Goal: Task Accomplishment & Management: Manage account settings

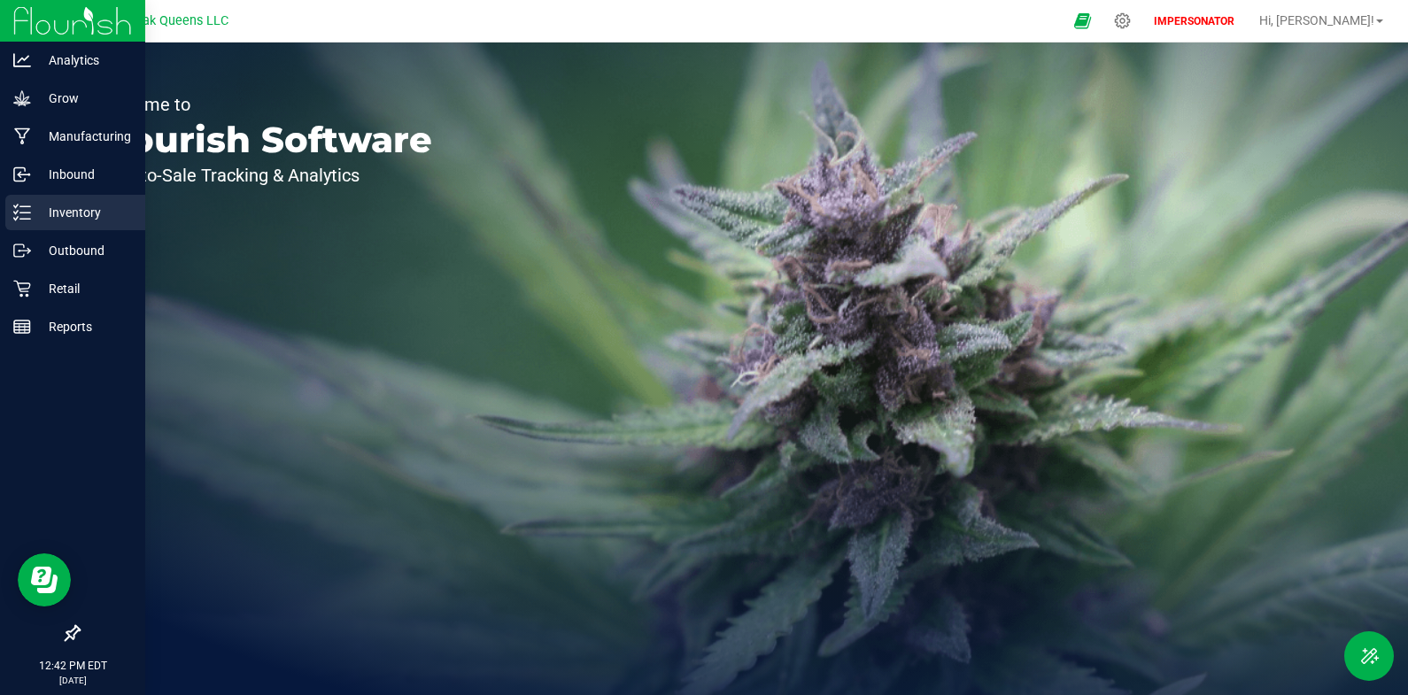
click at [31, 209] on p "Inventory" at bounding box center [84, 212] width 106 height 21
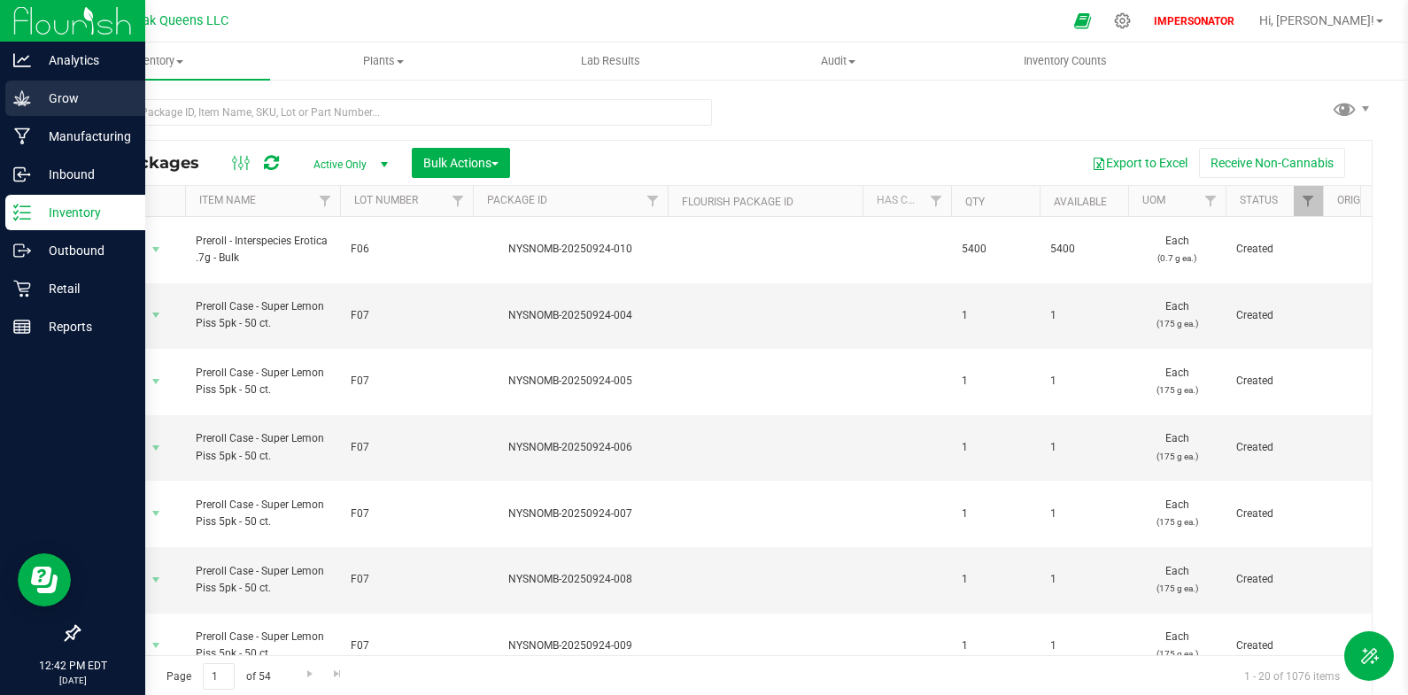
click at [31, 88] on p "Grow" at bounding box center [84, 98] width 106 height 21
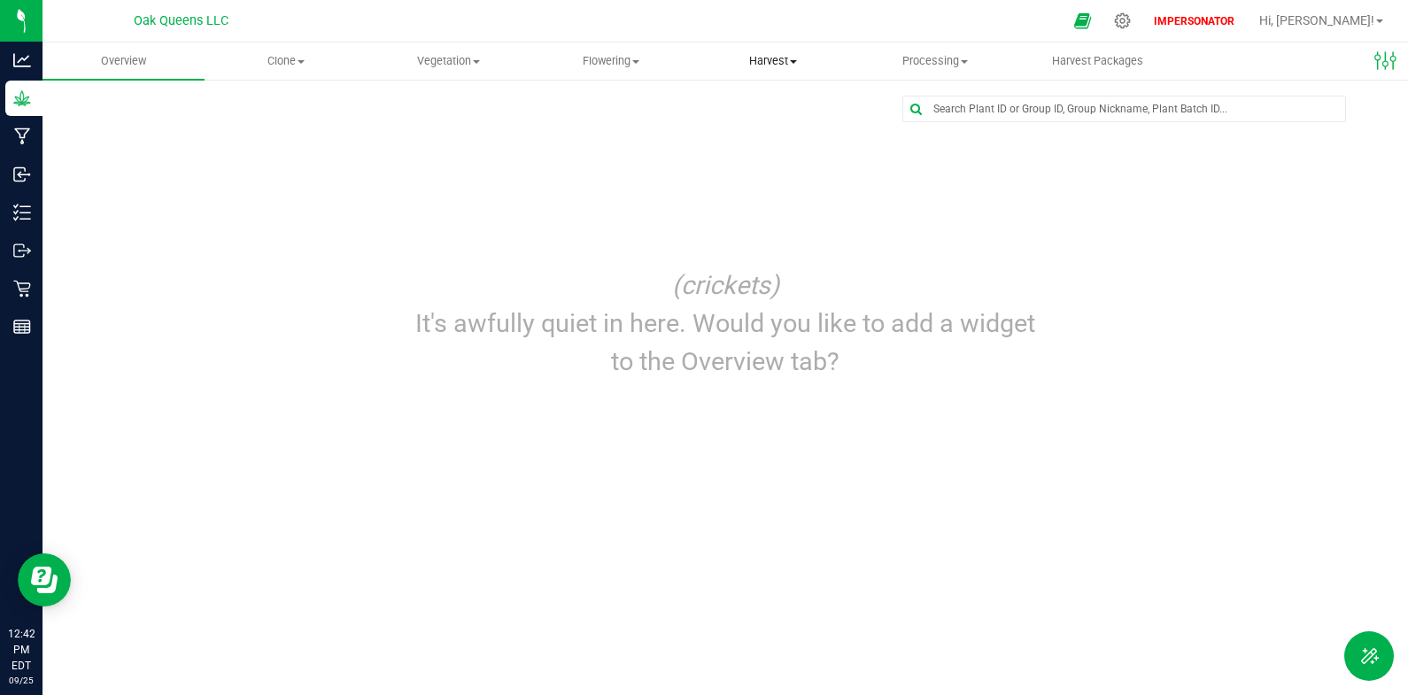
click at [759, 58] on span "Harvest" at bounding box center [773, 61] width 160 height 16
click at [755, 99] on span "Harvests" at bounding box center [741, 106] width 98 height 15
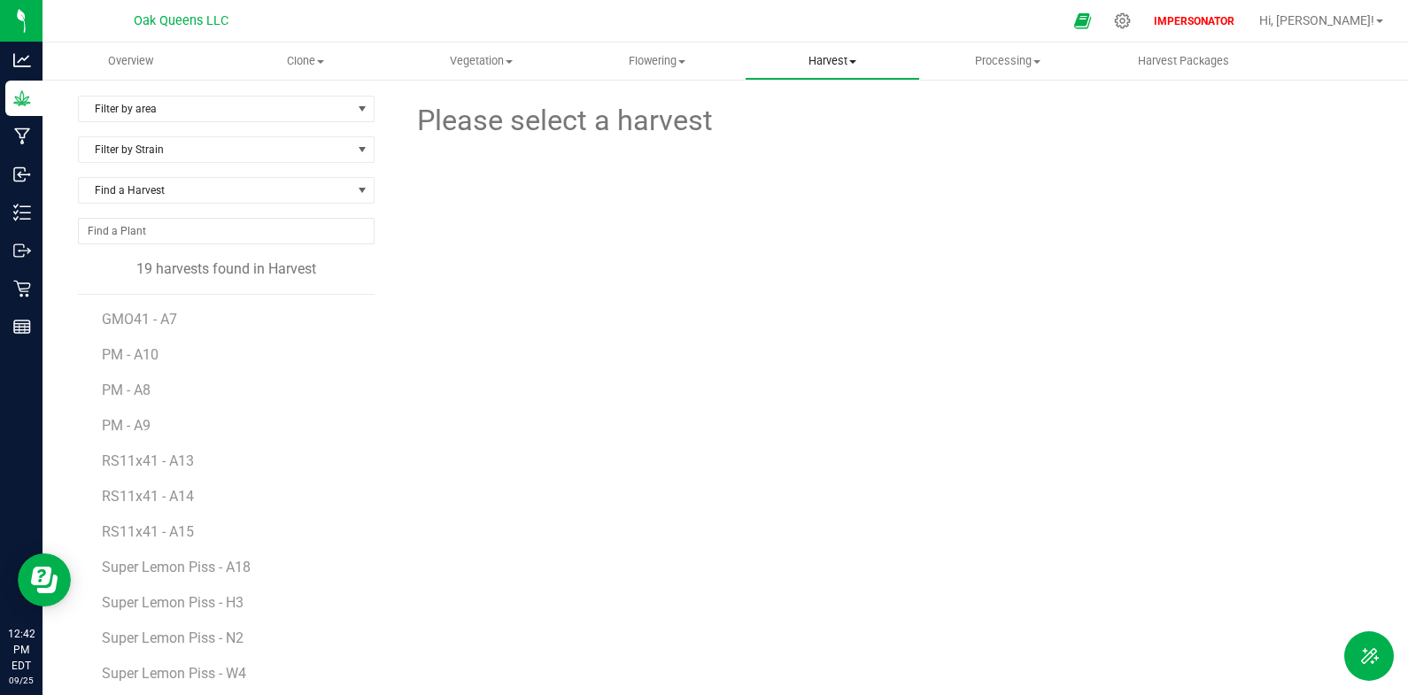
click at [812, 70] on uib-tab-heading "Harvest Harvests Harvested plants" at bounding box center [833, 60] width 174 height 35
click at [813, 128] on span "Harvested plants" at bounding box center [817, 127] width 145 height 15
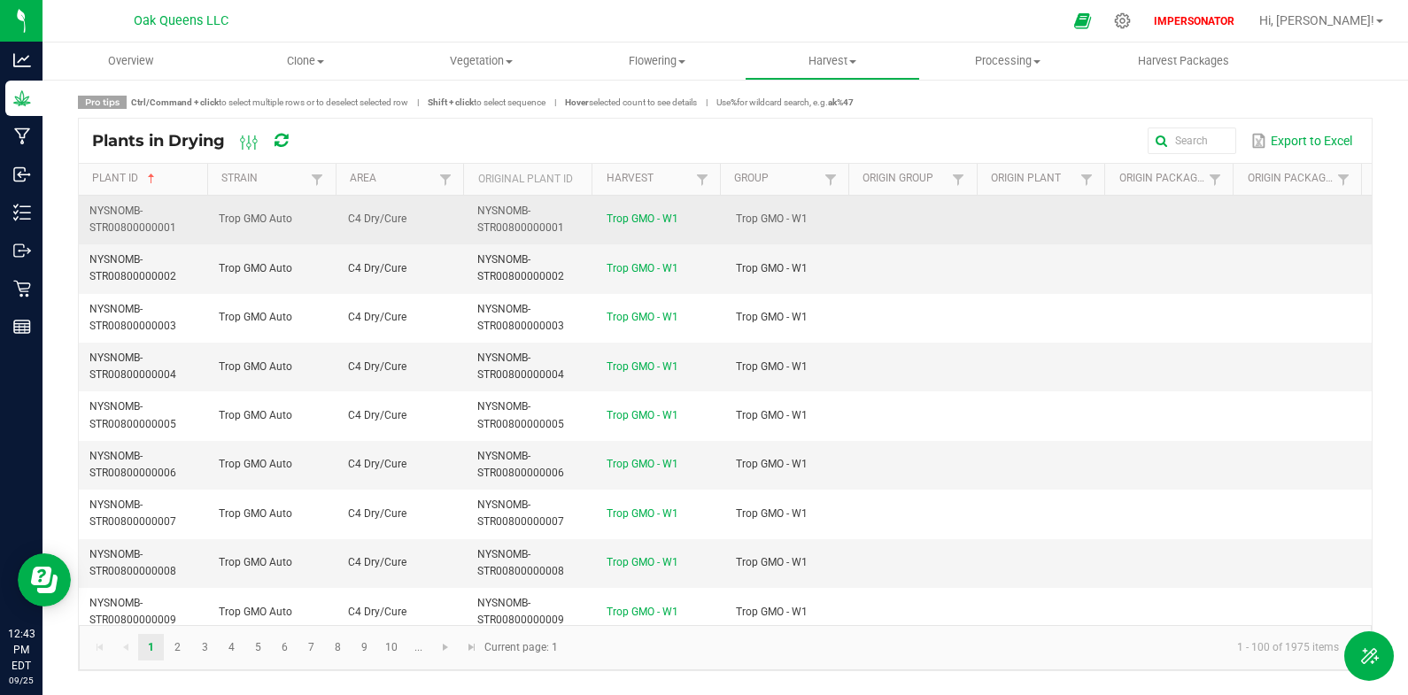
click at [517, 204] on td "NYSNOMB-STR00800000001" at bounding box center [531, 220] width 129 height 49
click at [517, 217] on td "NYSNOMB-STR00800000001" at bounding box center [531, 220] width 129 height 49
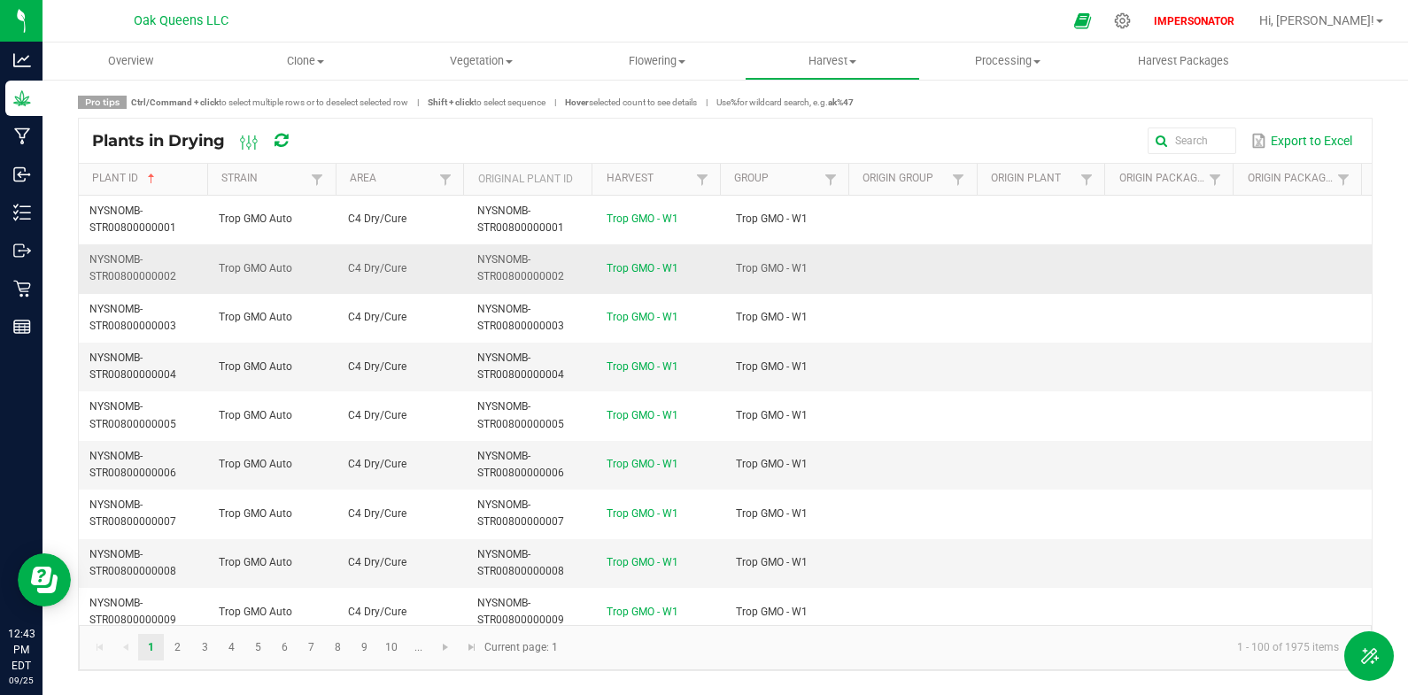
click at [516, 244] on td "NYSNOMB-STR00800000002" at bounding box center [531, 268] width 129 height 49
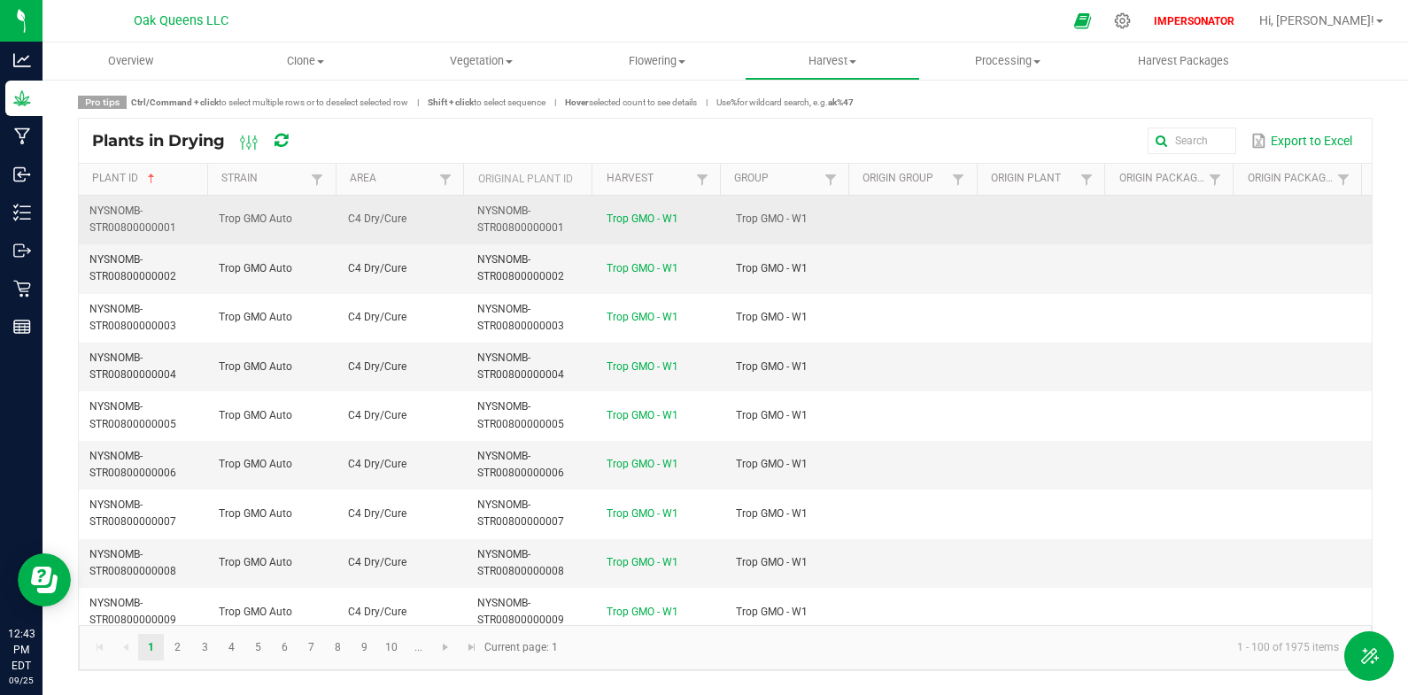
click at [520, 229] on span "NYSNOMB-STR00800000001" at bounding box center [520, 219] width 87 height 29
click at [440, 220] on td "C4 Dry/Cure" at bounding box center [401, 220] width 129 height 49
click at [271, 220] on span "Trop GMO Auto" at bounding box center [256, 219] width 74 height 12
click at [272, 222] on span "Trop GMO Auto" at bounding box center [256, 219] width 74 height 12
click at [275, 223] on span "Trop GMO Auto" at bounding box center [256, 219] width 74 height 12
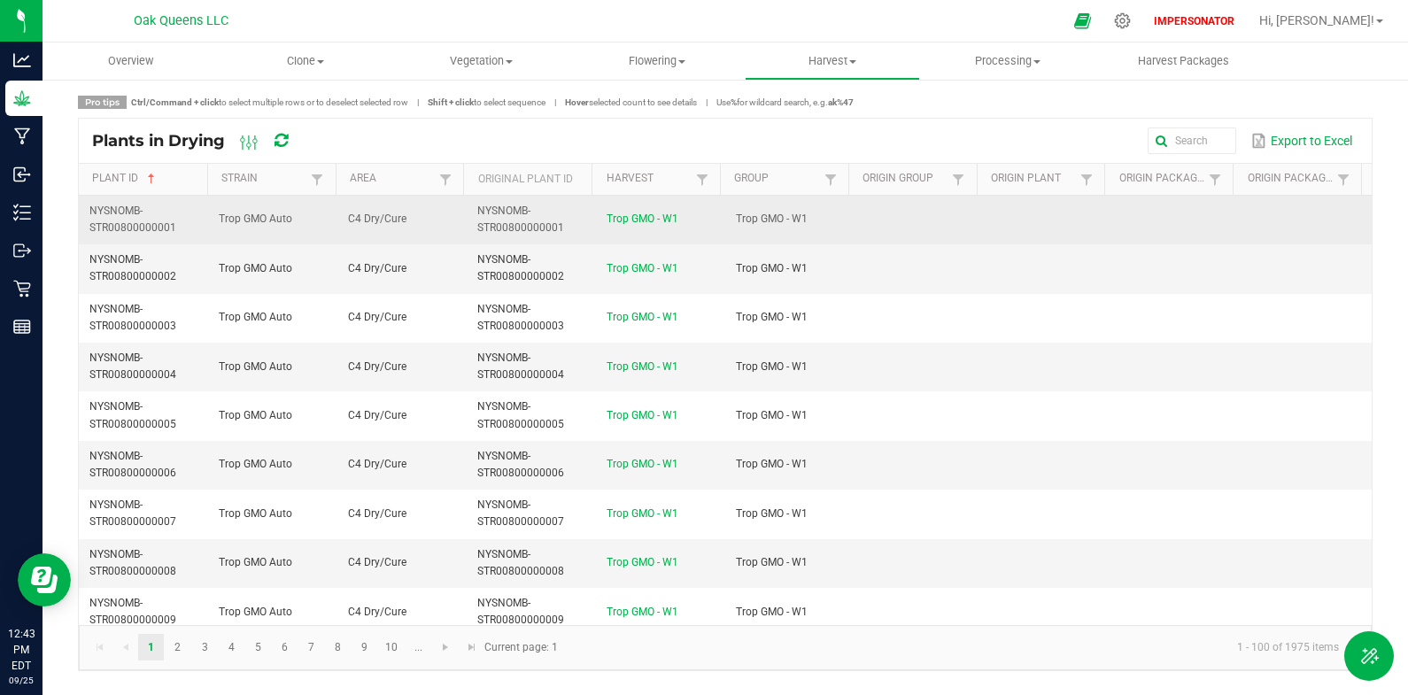
click at [279, 229] on td "Trop GMO Auto" at bounding box center [272, 220] width 129 height 49
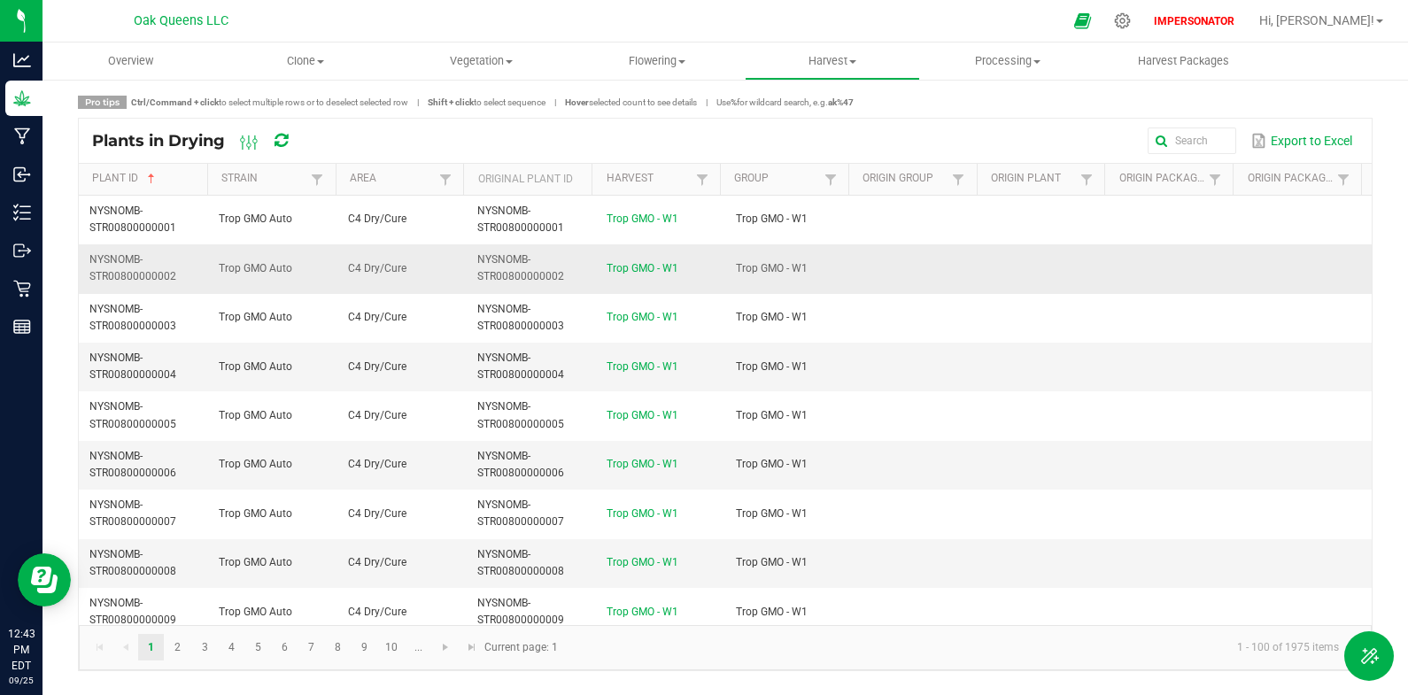
drag, startPoint x: 310, startPoint y: 244, endPoint x: 399, endPoint y: 250, distance: 89.6
click at [311, 244] on td "Trop GMO Auto" at bounding box center [272, 268] width 129 height 49
click at [936, 259] on td at bounding box center [919, 268] width 129 height 49
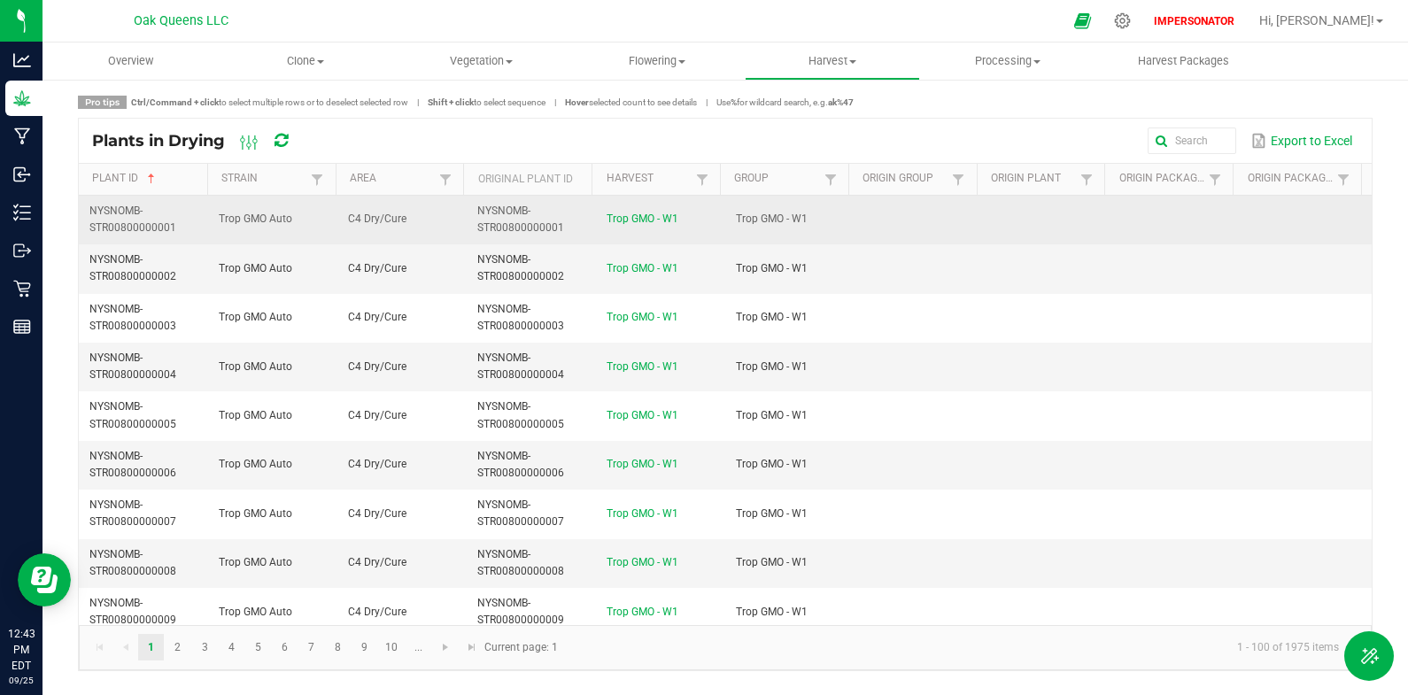
click at [1029, 229] on td at bounding box center [1048, 220] width 129 height 49
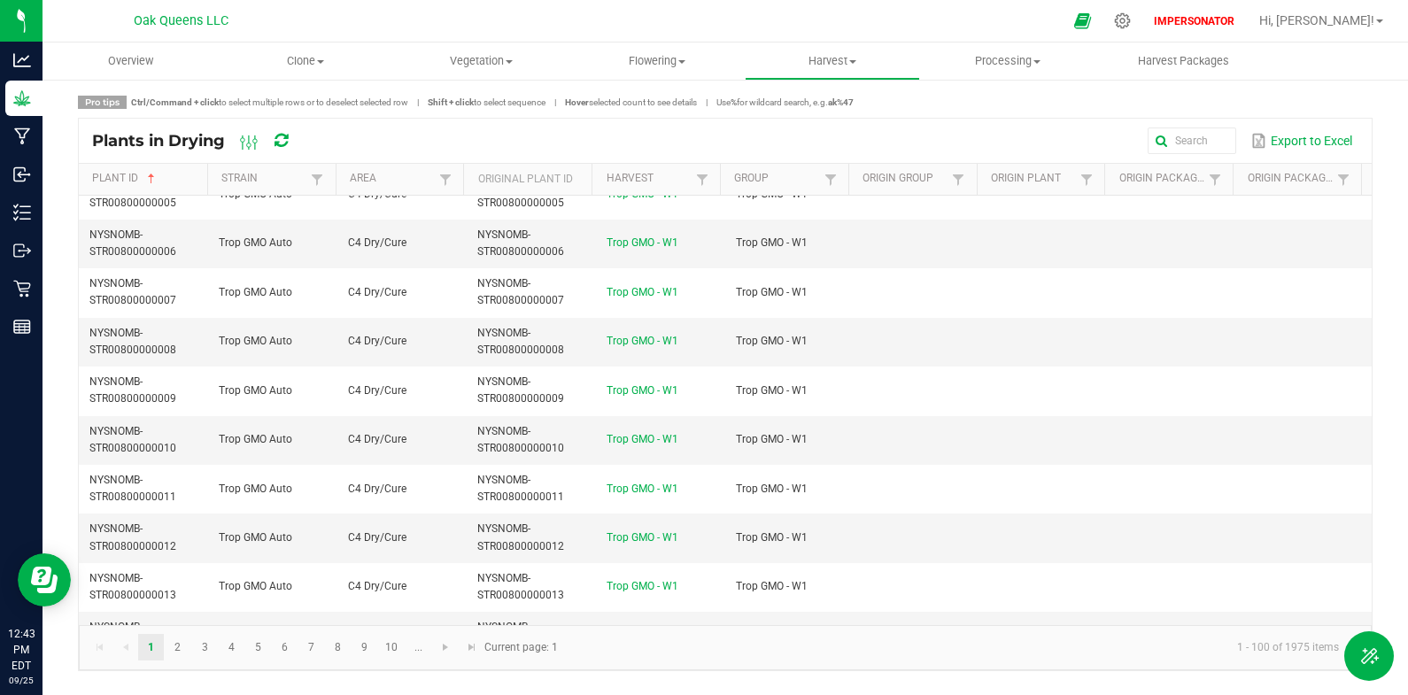
scroll to position [210, 0]
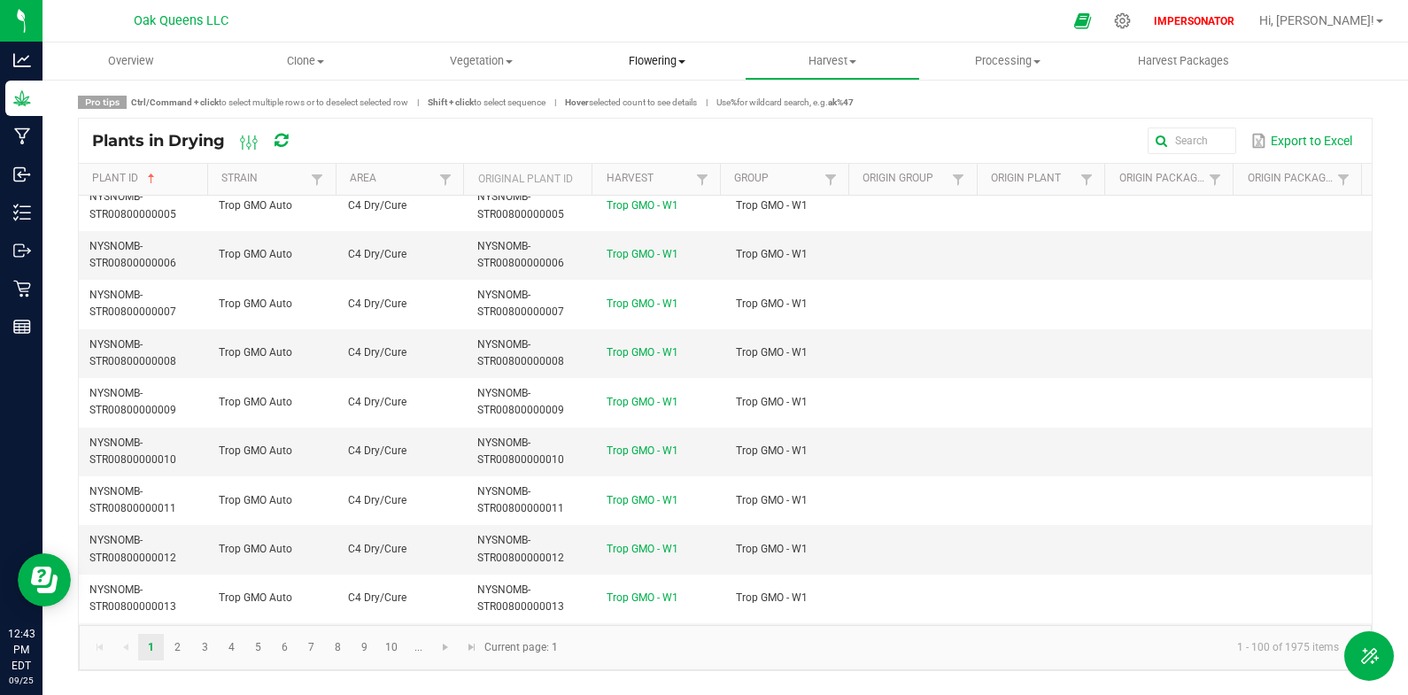
click at [666, 58] on span "Flowering" at bounding box center [657, 61] width 174 height 16
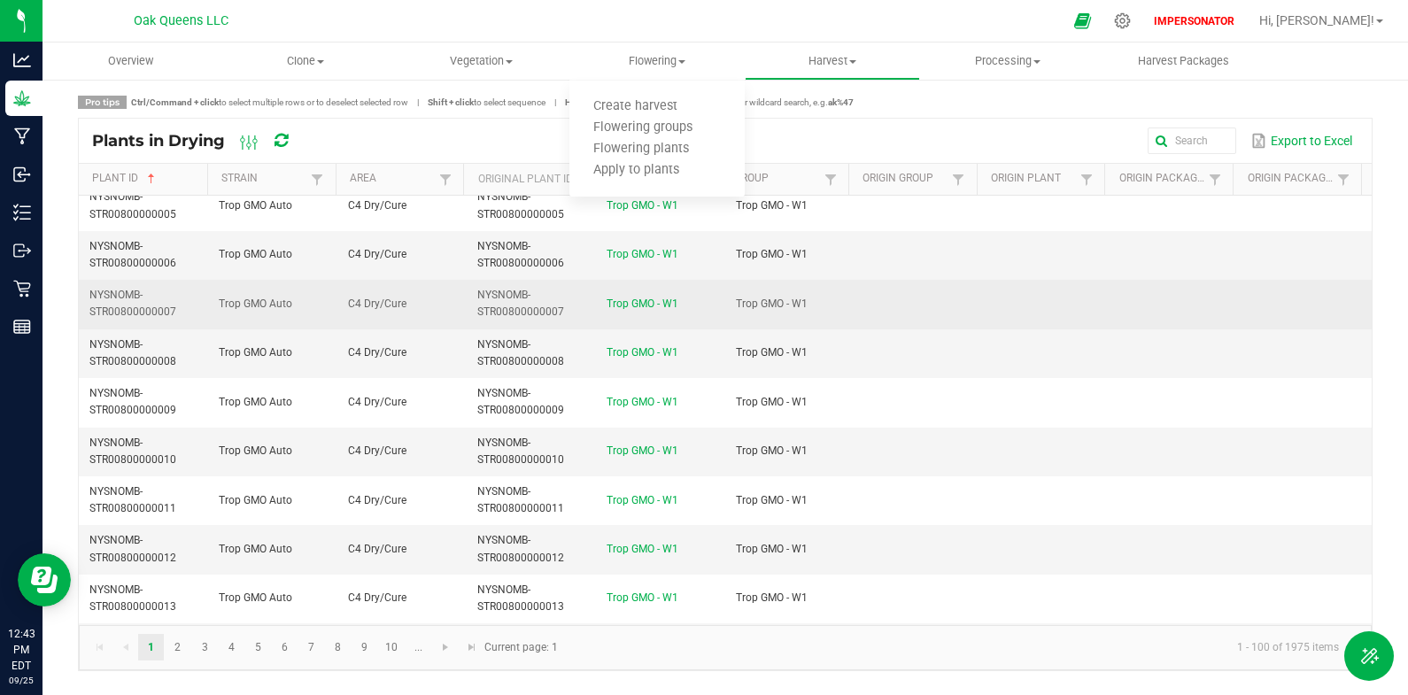
click at [900, 323] on td at bounding box center [919, 304] width 129 height 49
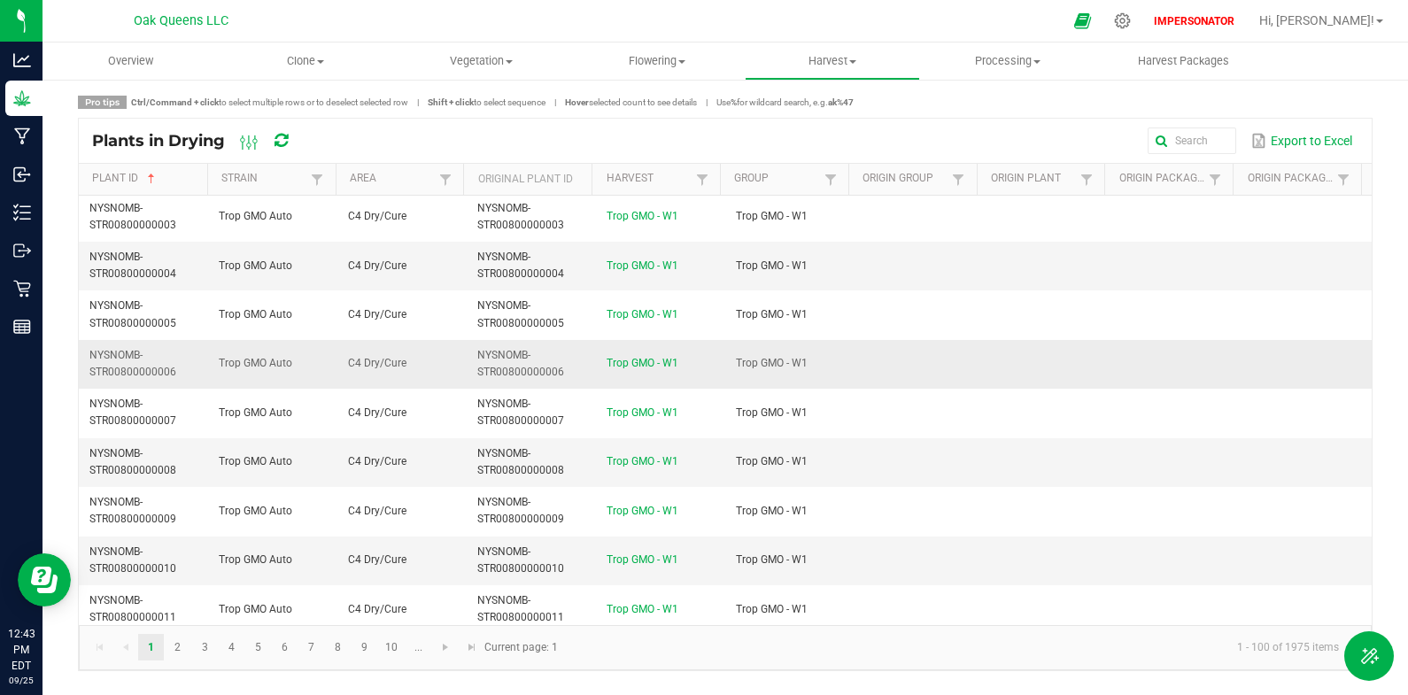
scroll to position [0, 0]
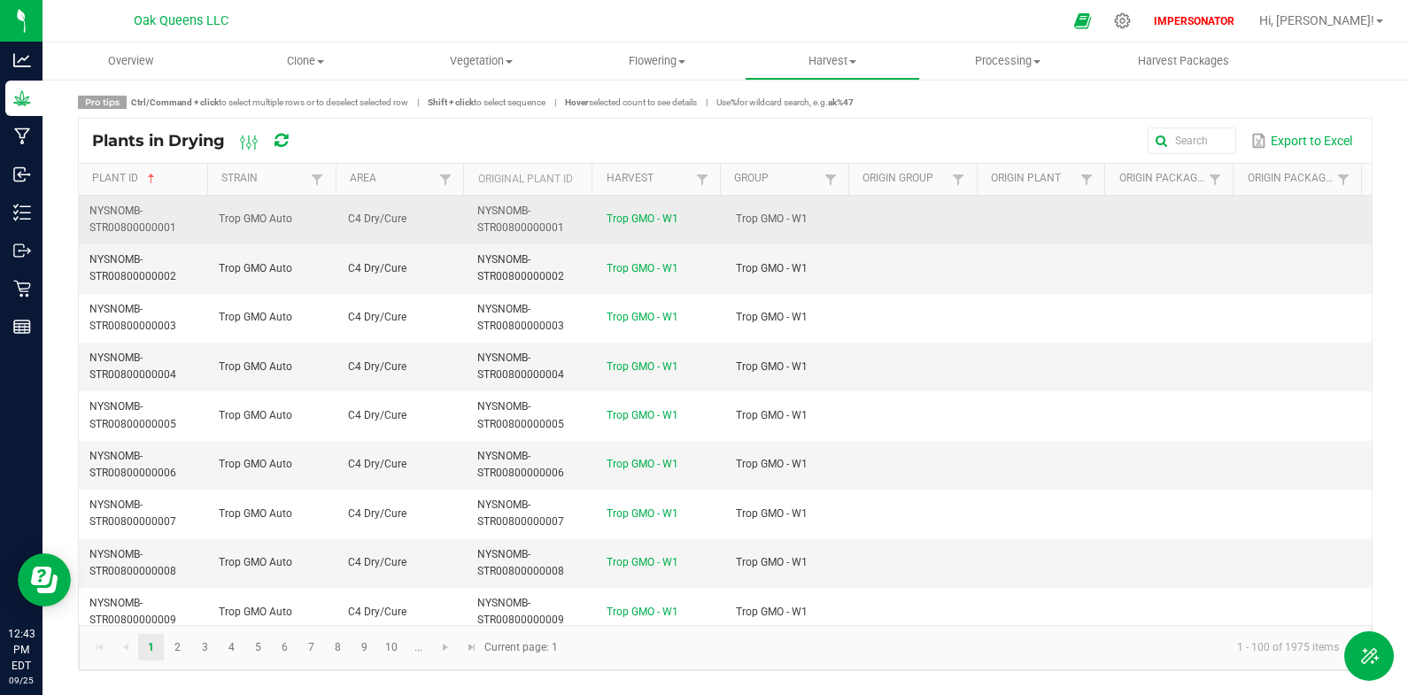
click at [633, 228] on td "Trop GMO - W1" at bounding box center [660, 220] width 129 height 49
click at [635, 217] on link "Trop GMO - W1" at bounding box center [643, 219] width 72 height 12
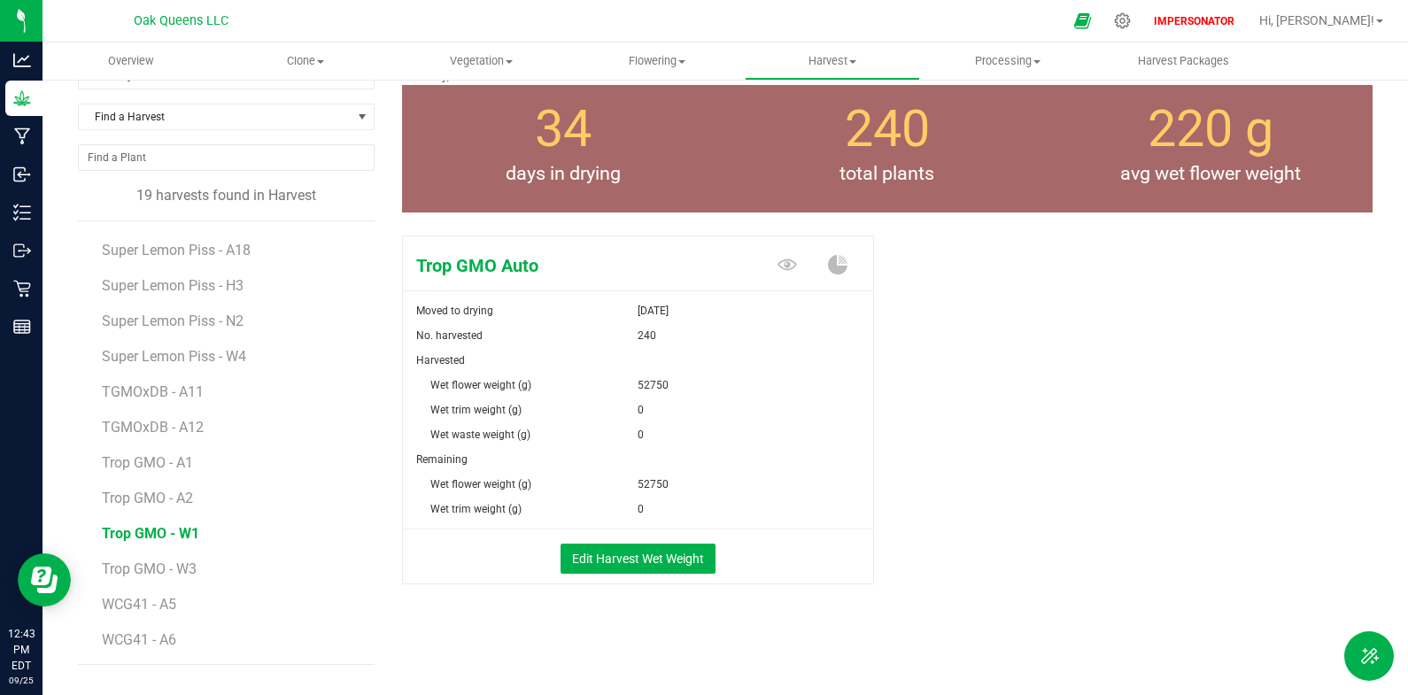
scroll to position [97, 0]
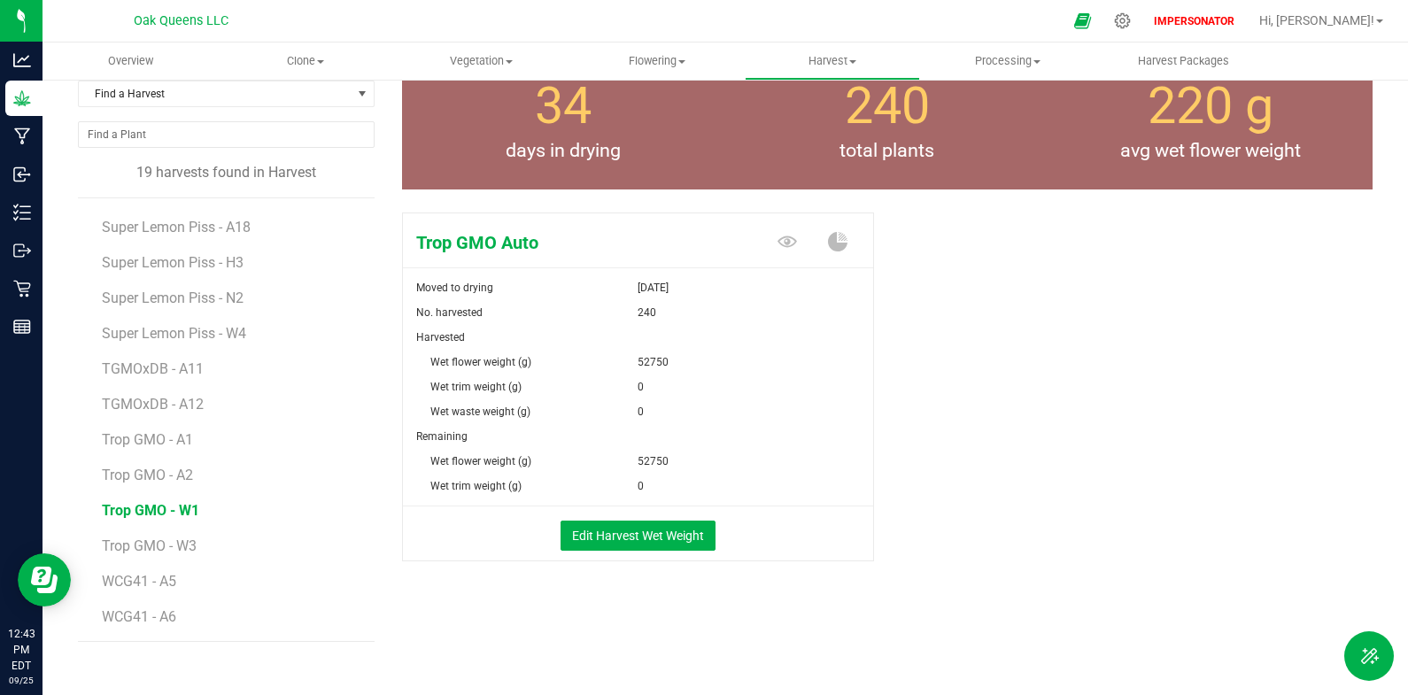
click at [151, 507] on span "Trop GMO - W1" at bounding box center [150, 510] width 97 height 17
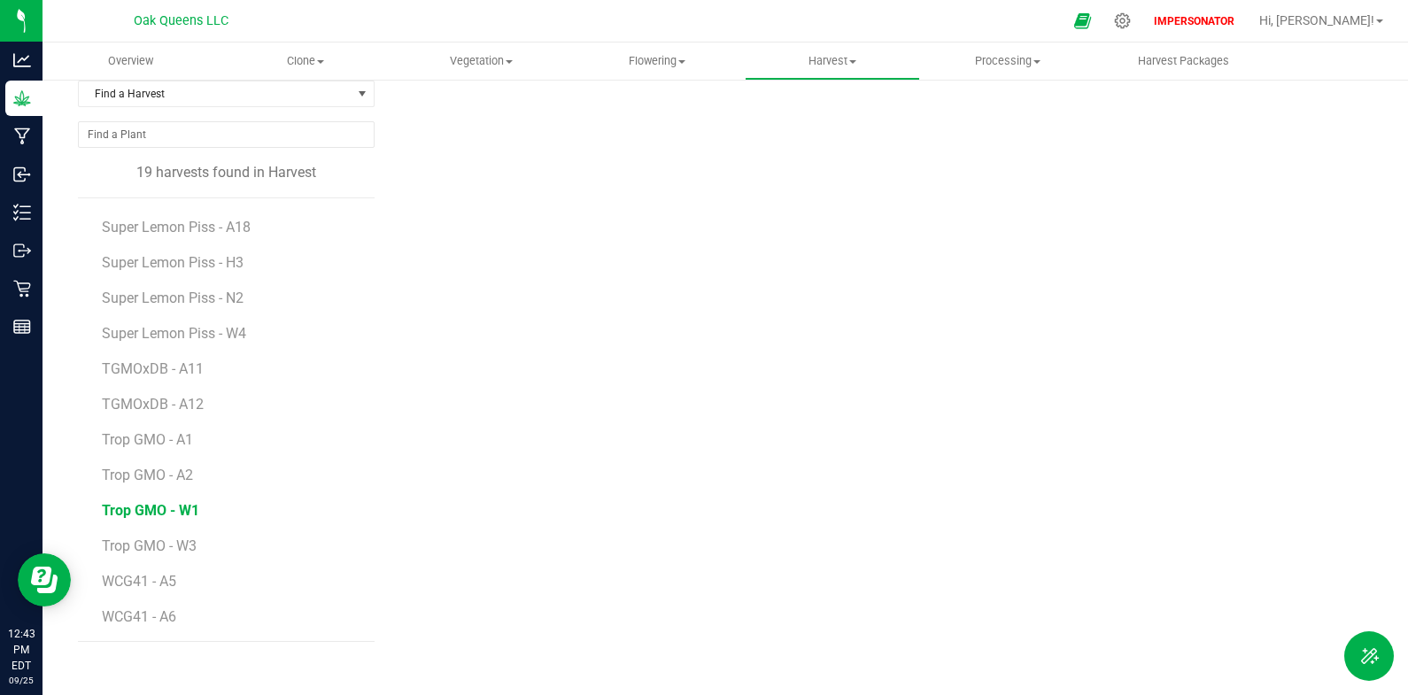
click at [150, 508] on span "Trop GMO - W1" at bounding box center [150, 510] width 97 height 17
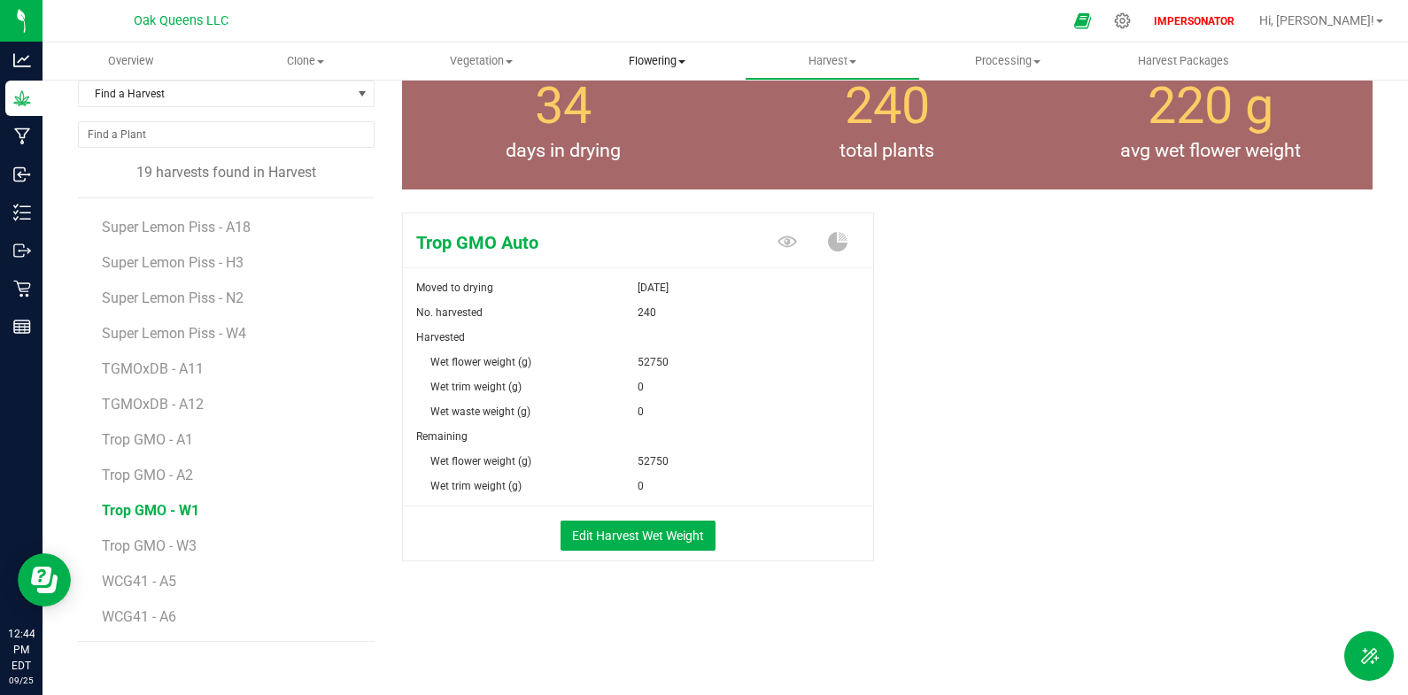
click at [647, 59] on span "Flowering" at bounding box center [657, 61] width 175 height 16
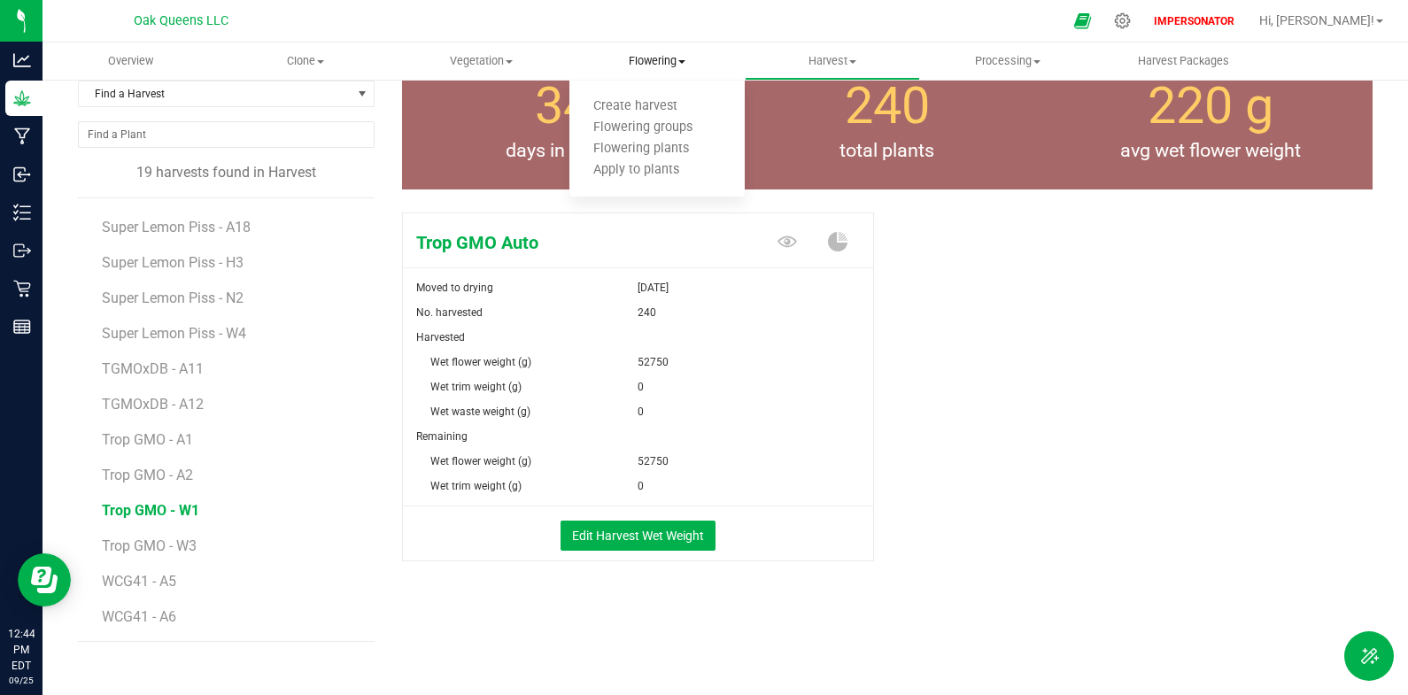
click at [692, 43] on uib-tab-heading "Flowering Create harvest Flowering groups Flowering plants Apply to plants" at bounding box center [657, 61] width 175 height 37
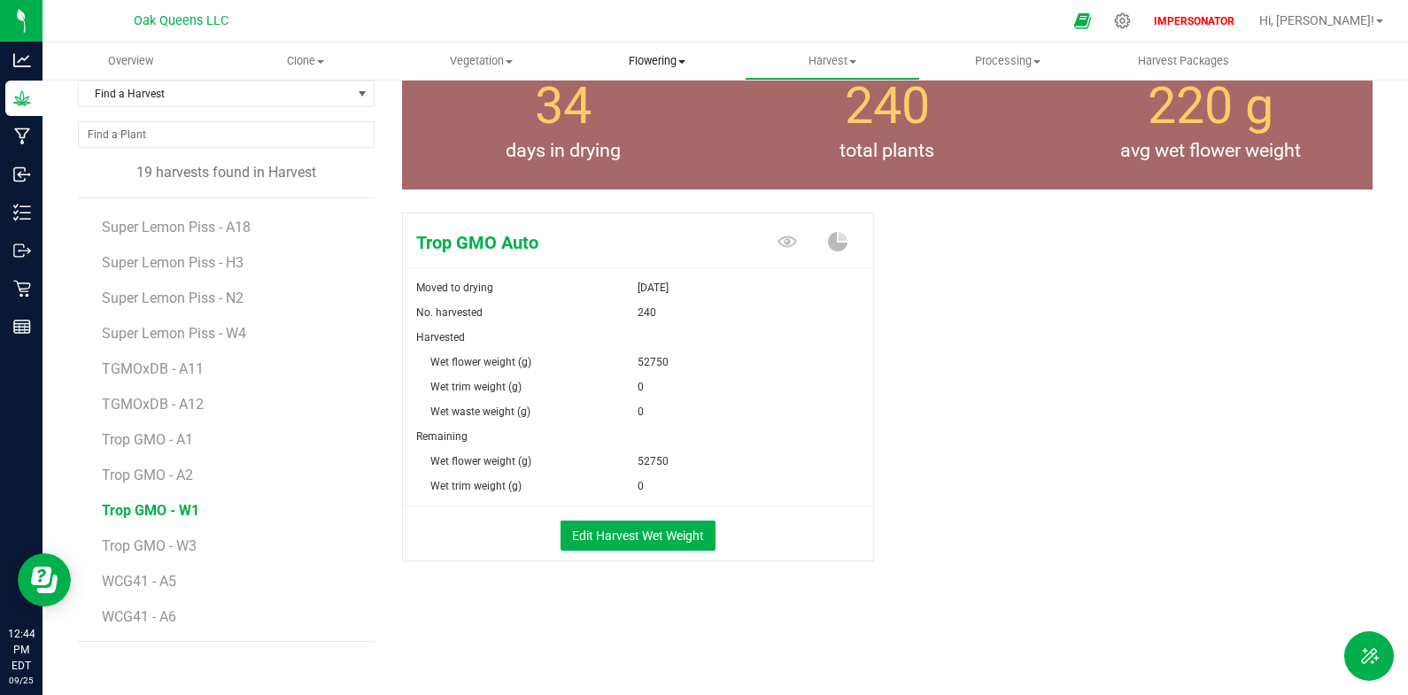
click at [667, 63] on span "Flowering" at bounding box center [657, 61] width 175 height 16
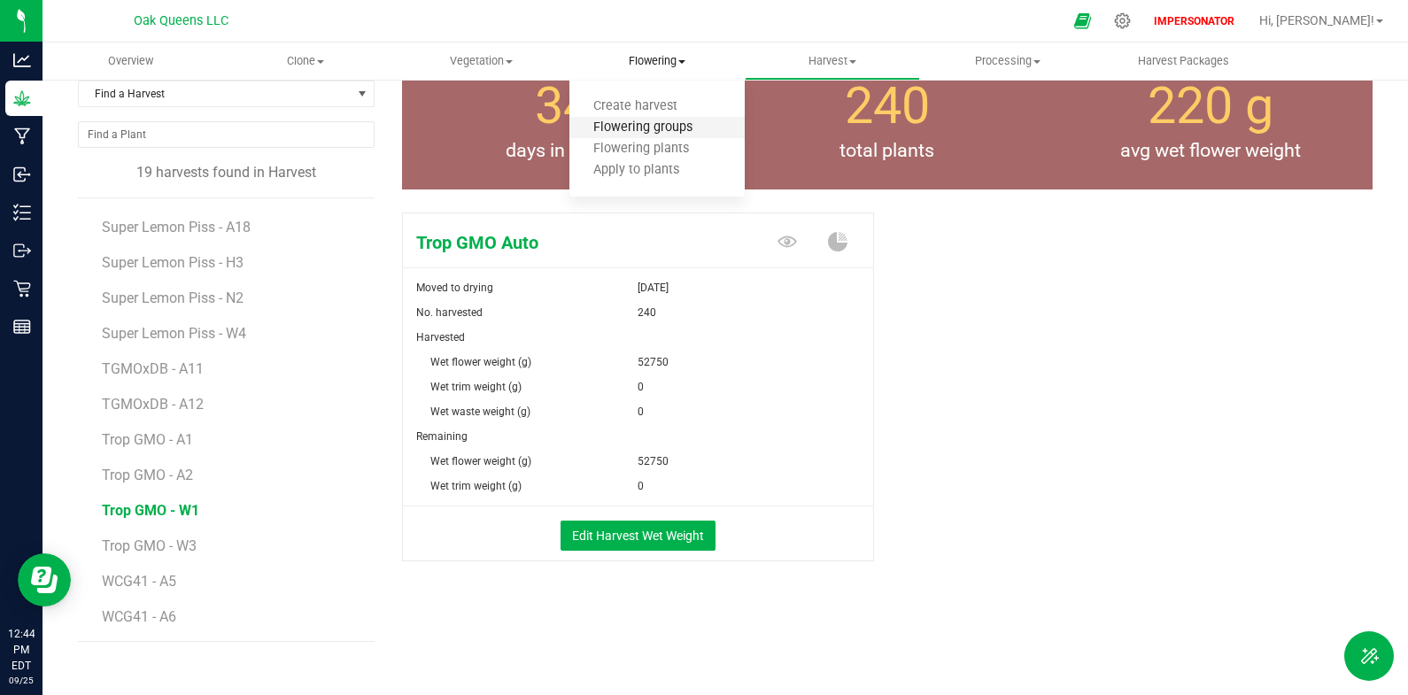
click at [663, 126] on span "Flowering groups" at bounding box center [643, 127] width 147 height 15
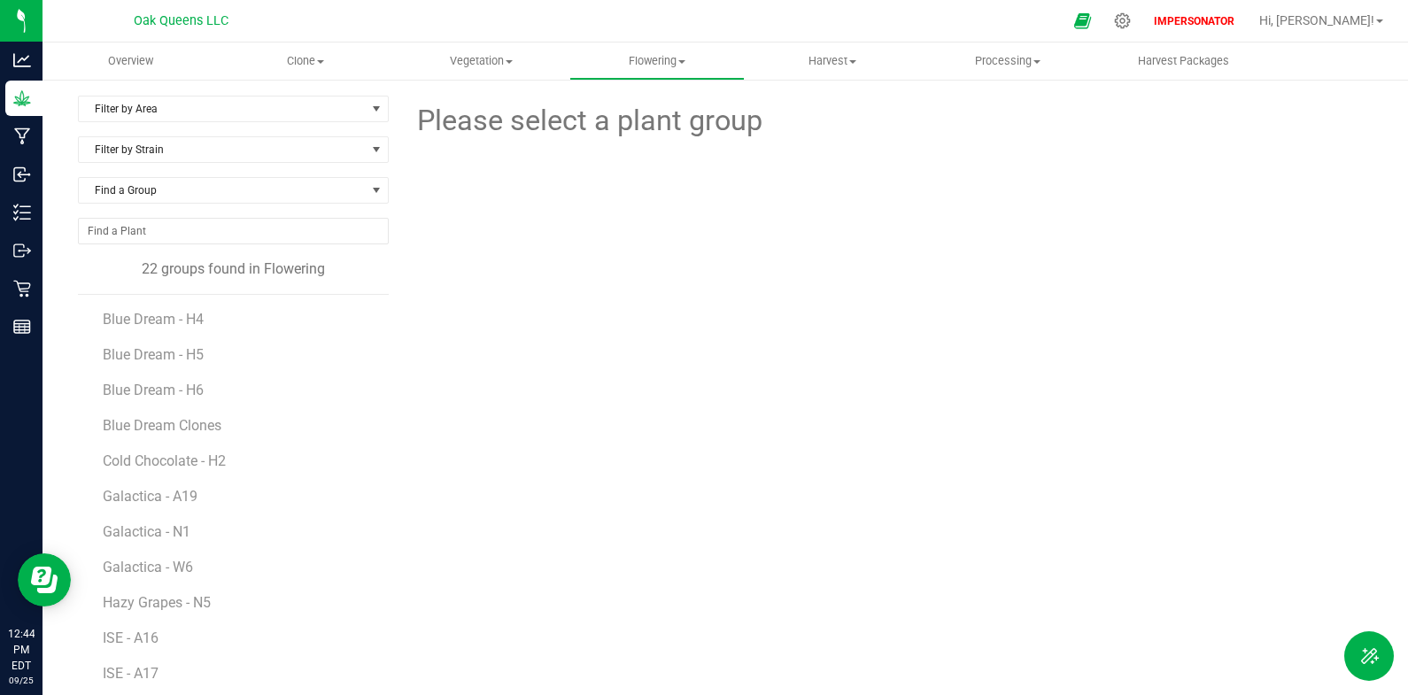
click at [143, 306] on li "Blue Dream - H4" at bounding box center [239, 312] width 273 height 35
click at [143, 319] on span "Blue Dream - H4" at bounding box center [155, 319] width 105 height 17
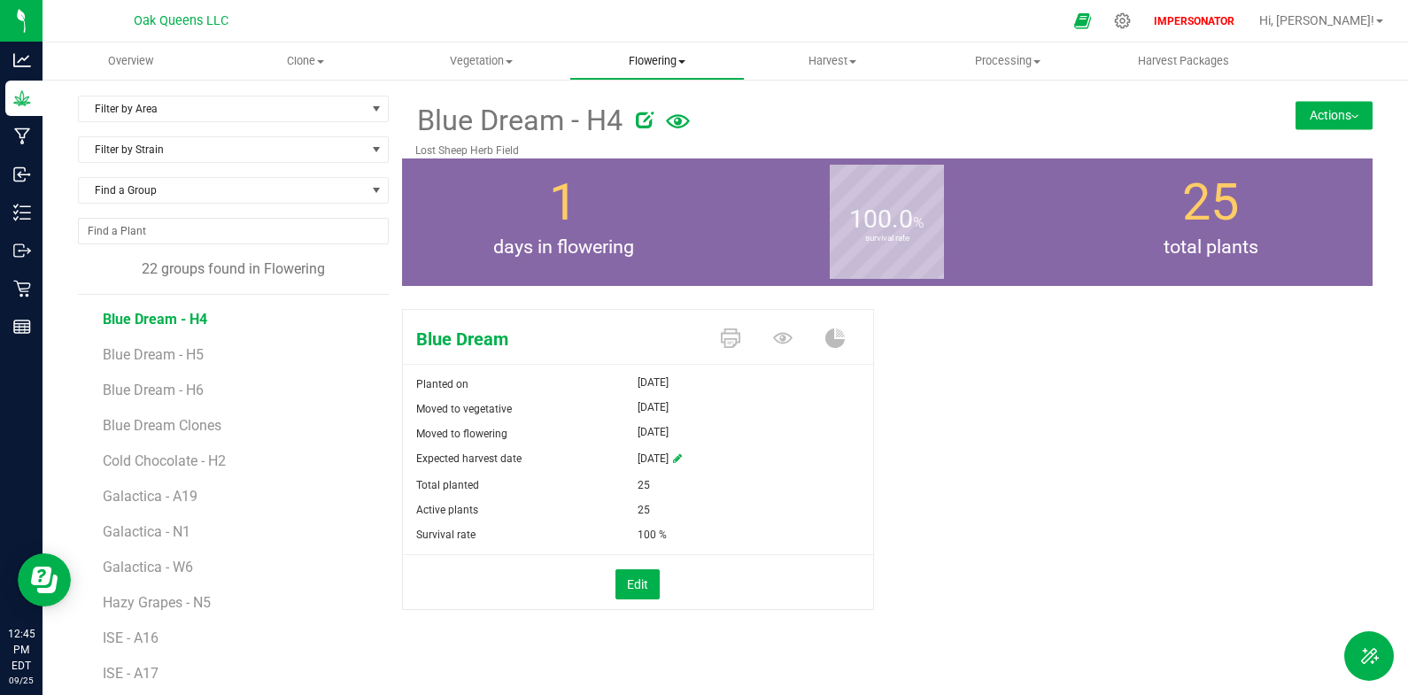
click at [632, 68] on span "Flowering" at bounding box center [657, 61] width 174 height 16
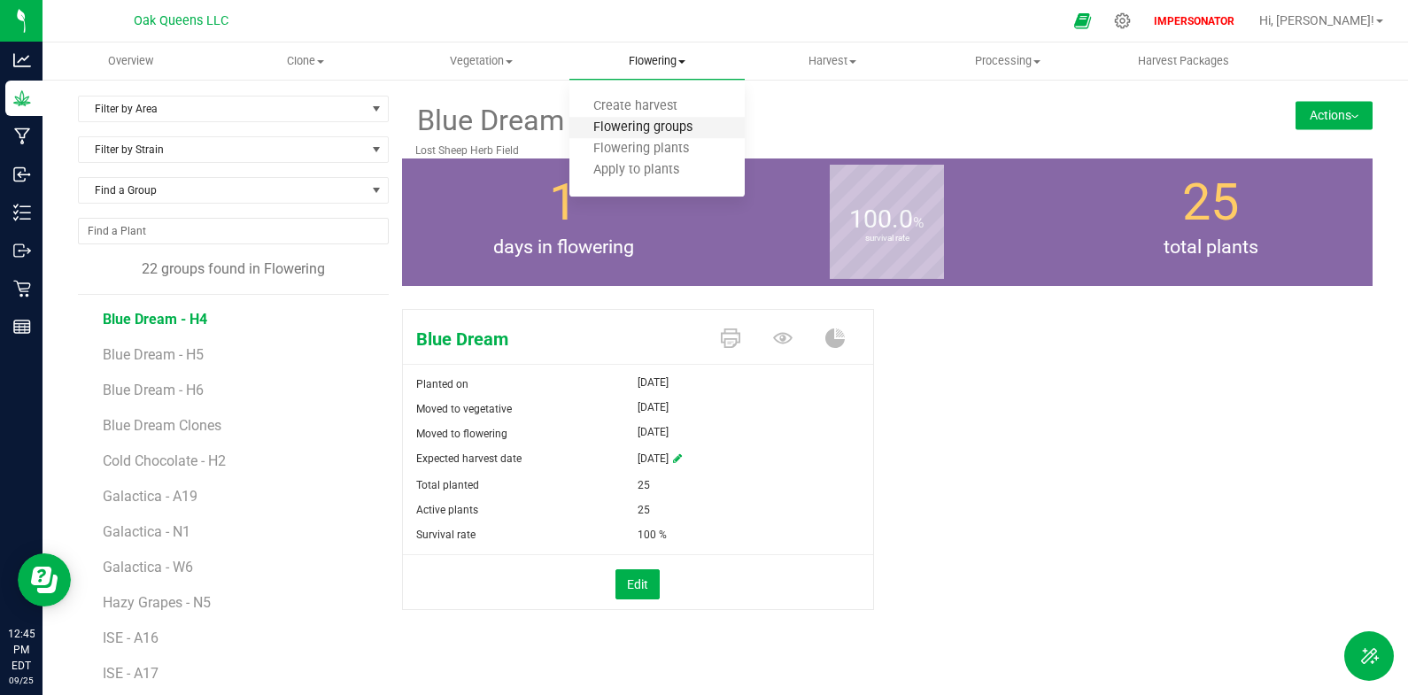
click at [650, 128] on span "Flowering groups" at bounding box center [643, 127] width 147 height 15
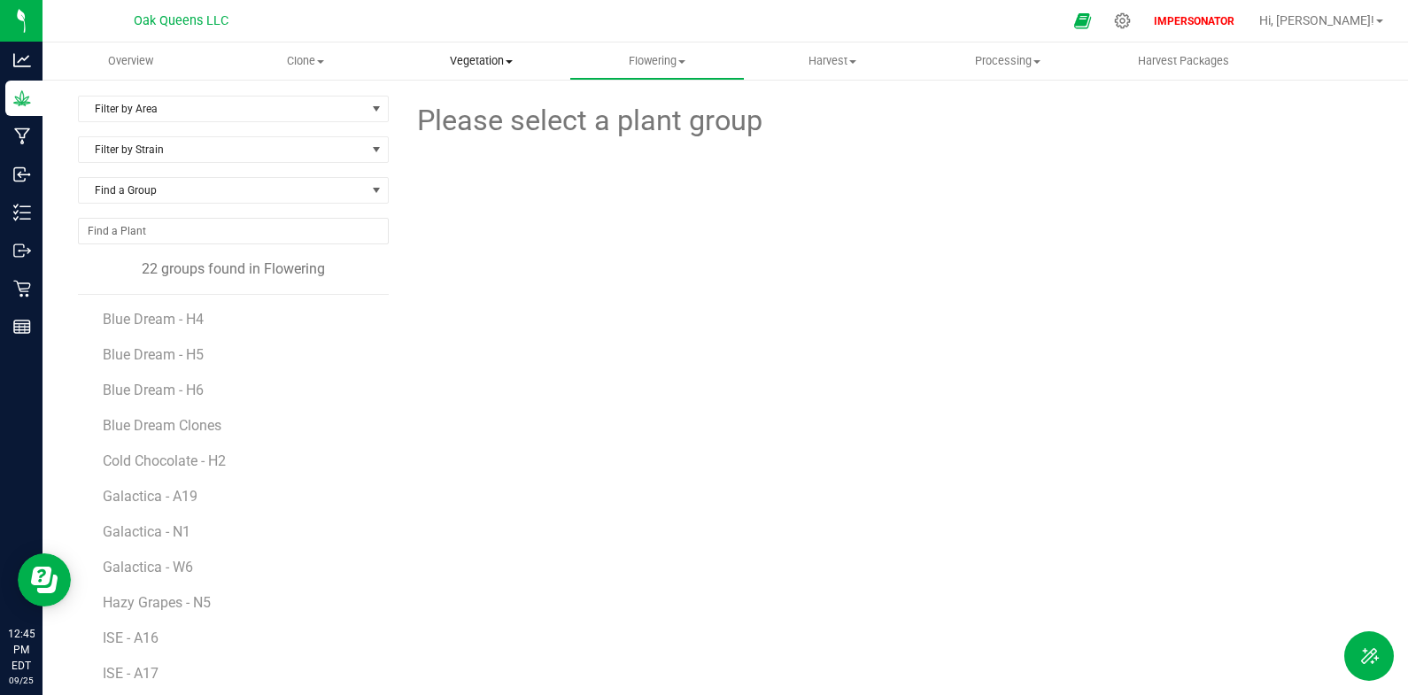
click at [496, 63] on span "Vegetation" at bounding box center [482, 61] width 174 height 16
click at [498, 123] on span "Veg plants" at bounding box center [448, 127] width 109 height 15
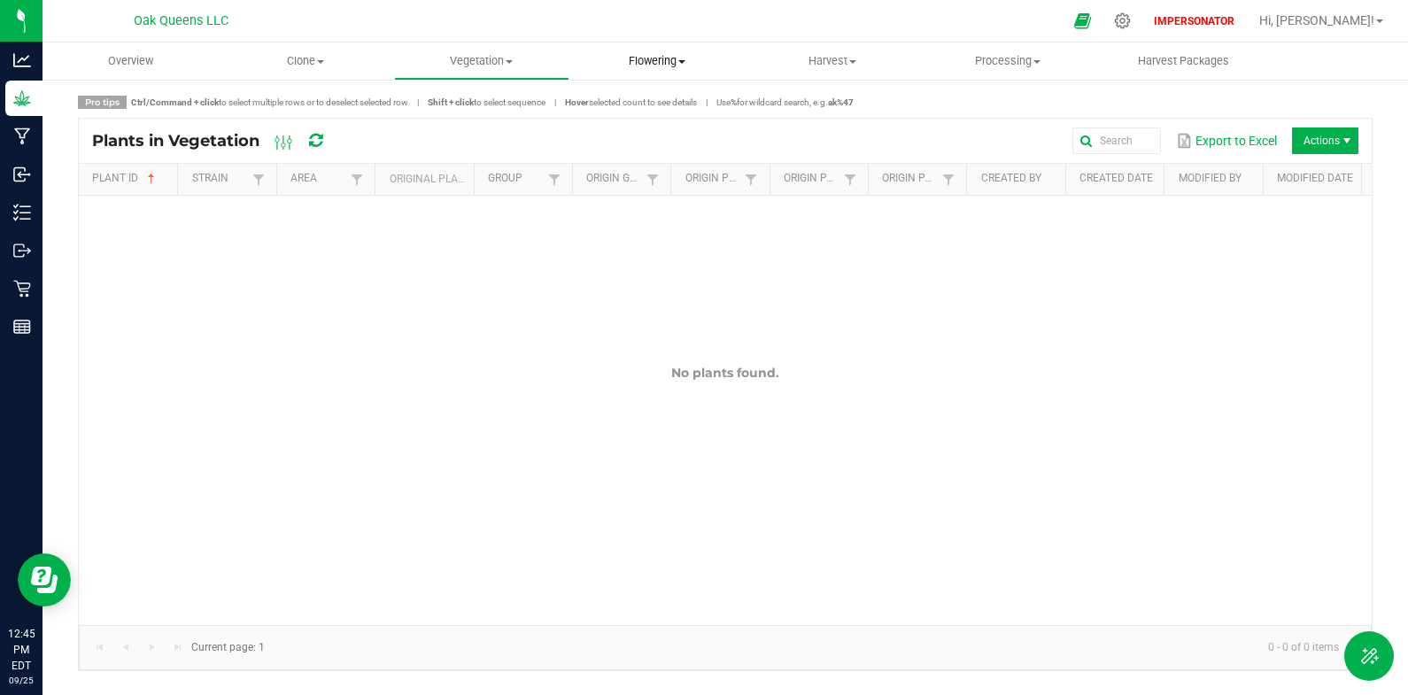
click at [661, 65] on span "Flowering" at bounding box center [657, 61] width 174 height 16
click at [672, 130] on span "Flowering groups" at bounding box center [643, 127] width 147 height 15
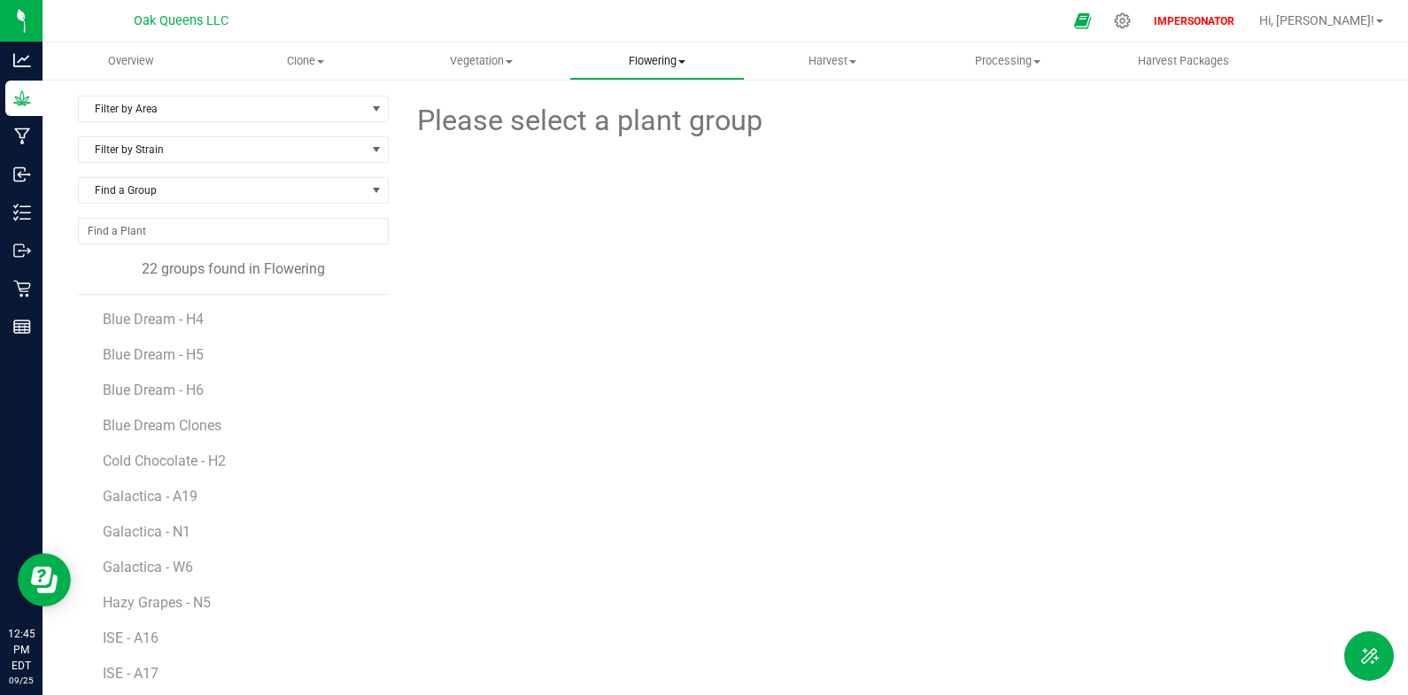
click at [671, 63] on span "Flowering" at bounding box center [657, 61] width 174 height 16
click at [668, 149] on span "Flowering plants" at bounding box center [641, 149] width 143 height 15
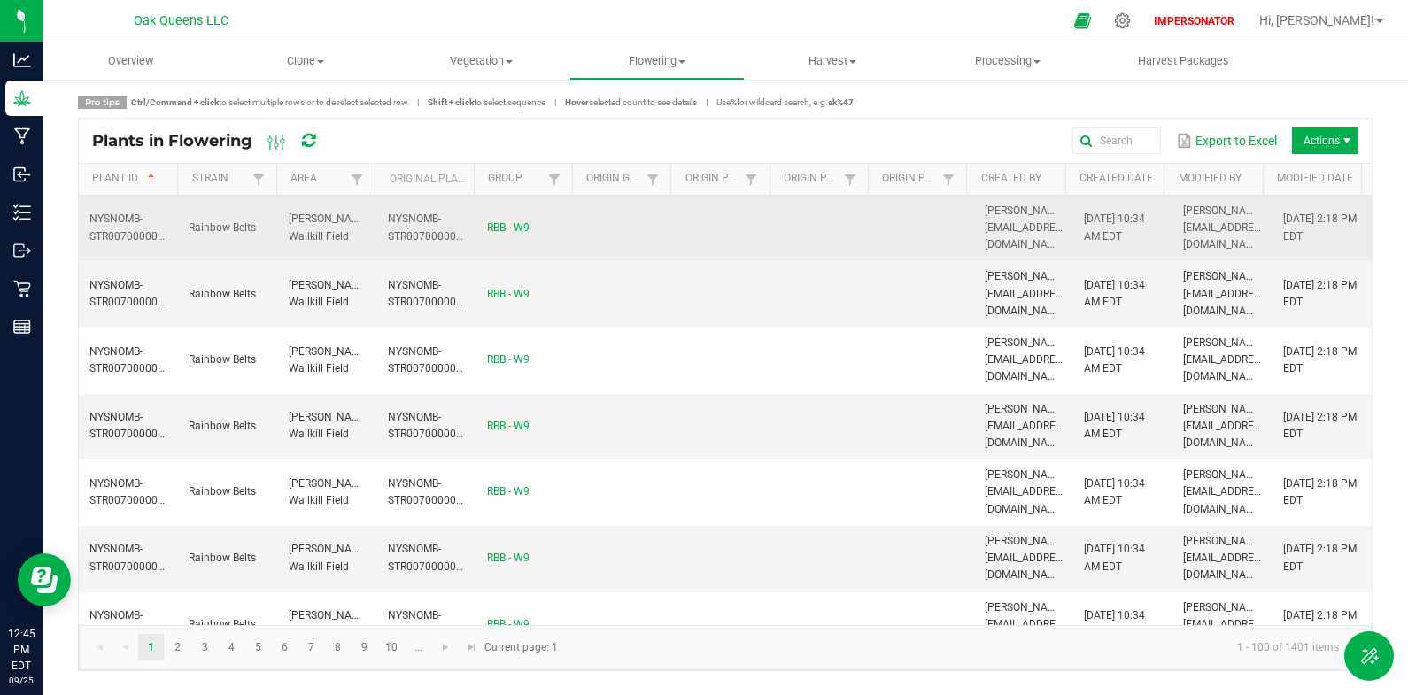
click at [266, 216] on td "Rainbow Belts" at bounding box center [227, 229] width 99 height 66
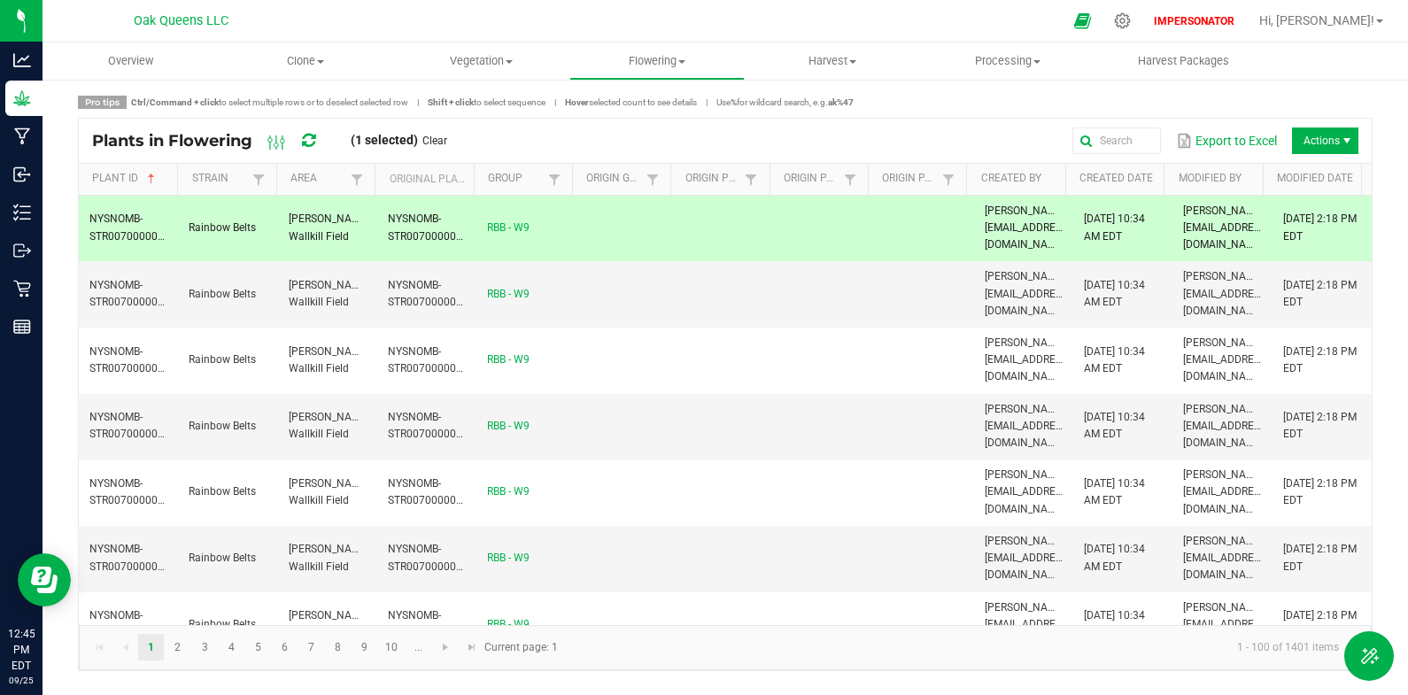
click at [269, 217] on td "Rainbow Belts" at bounding box center [227, 229] width 99 height 66
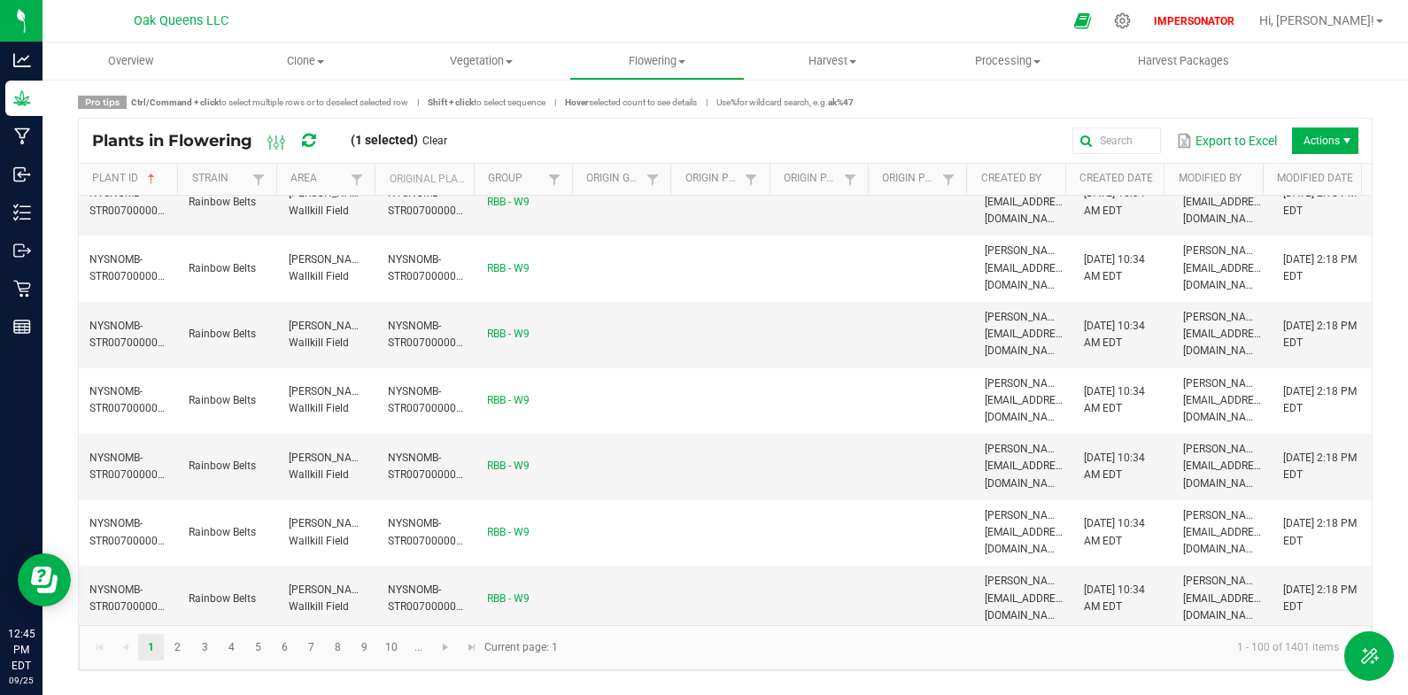
scroll to position [4089, 0]
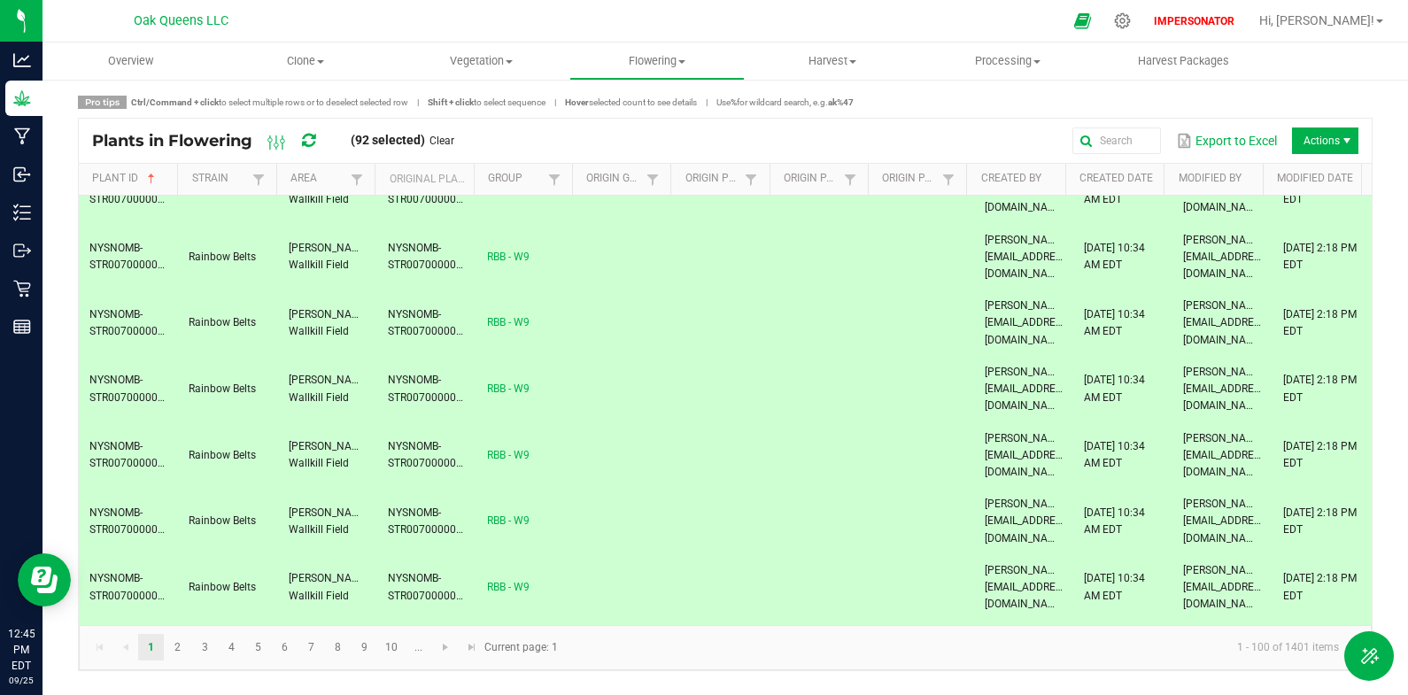
scroll to position [4468, 0]
click at [1322, 123] on div "Plants in Flowering (92 selected) Clear Export to Excel Actions" at bounding box center [725, 141] width 1293 height 44
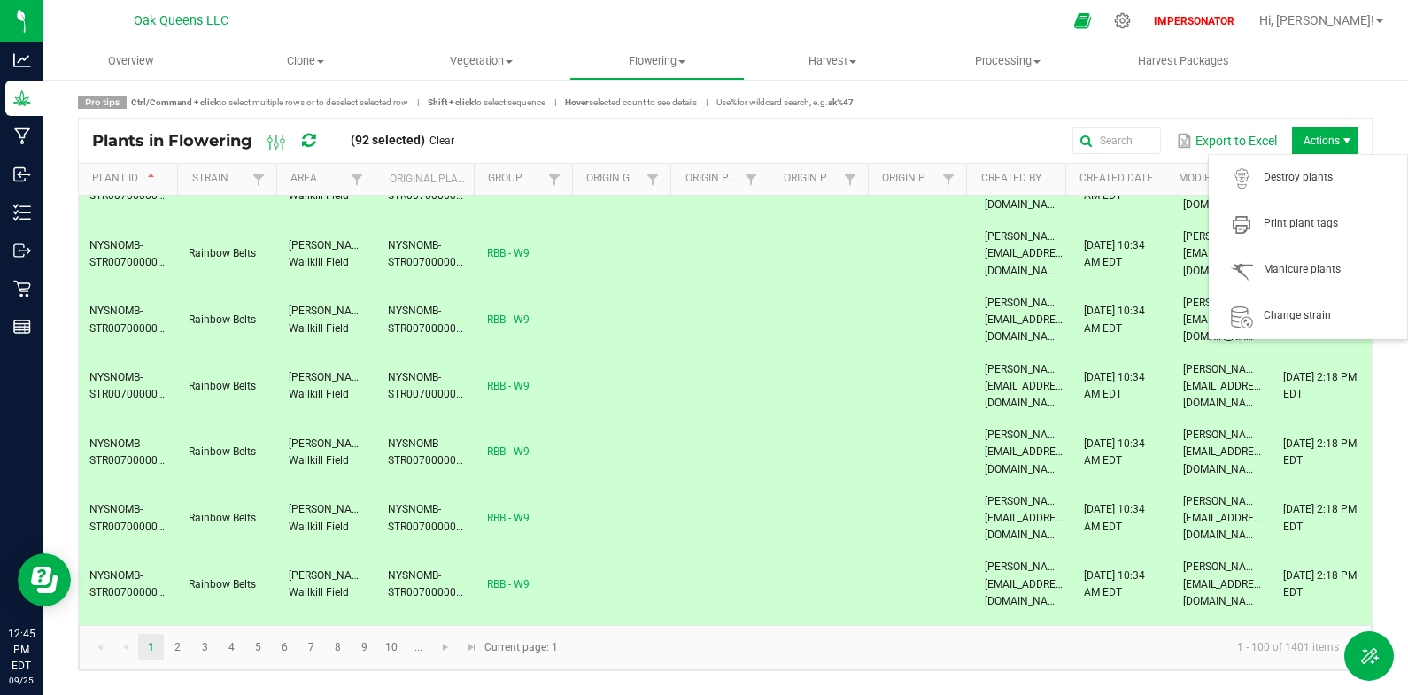
click at [1327, 136] on span "Actions" at bounding box center [1325, 141] width 66 height 27
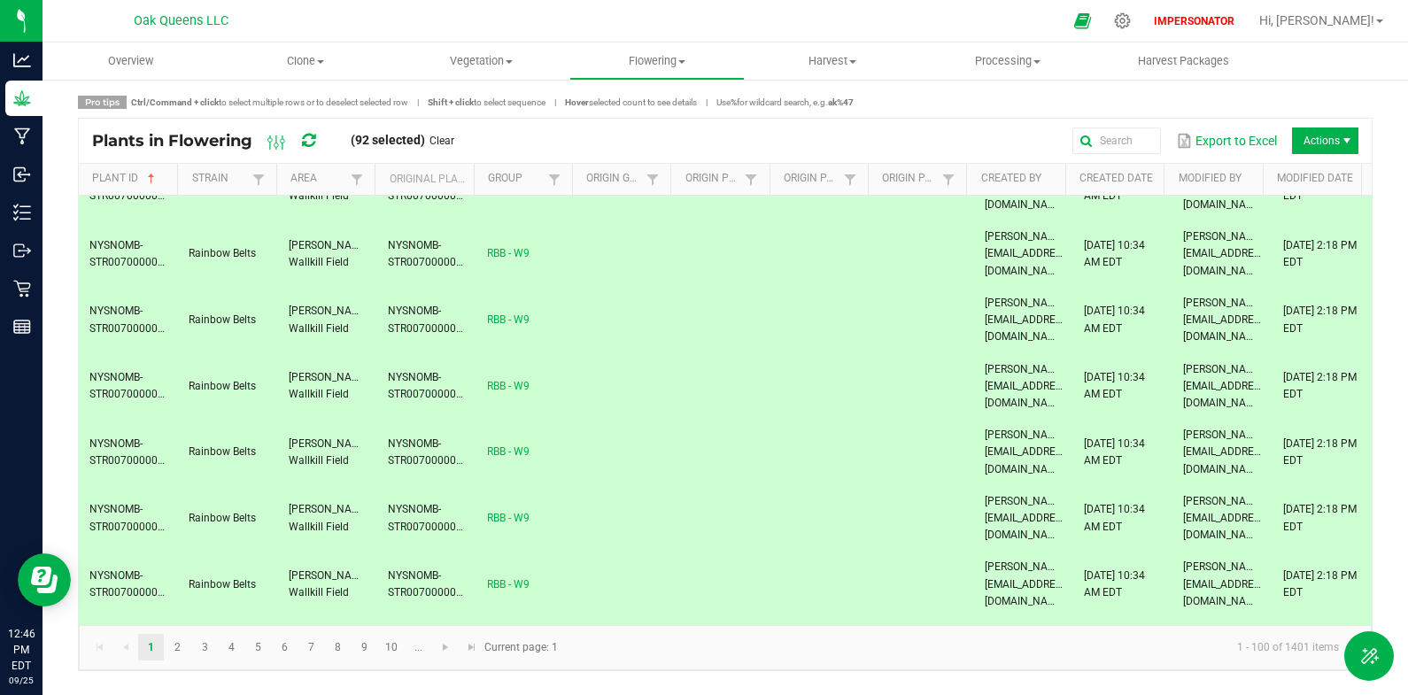
drag, startPoint x: 818, startPoint y: 396, endPoint x: 788, endPoint y: 403, distance: 30.1
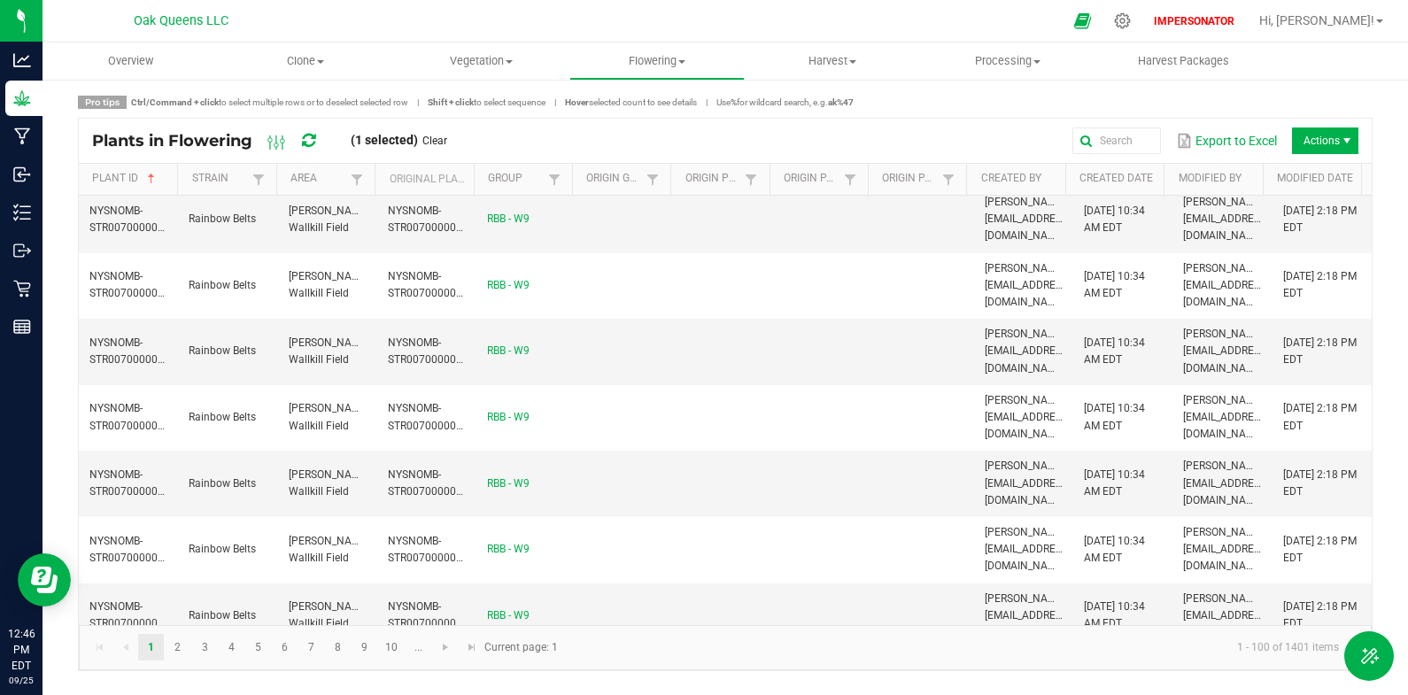
scroll to position [3376, 0]
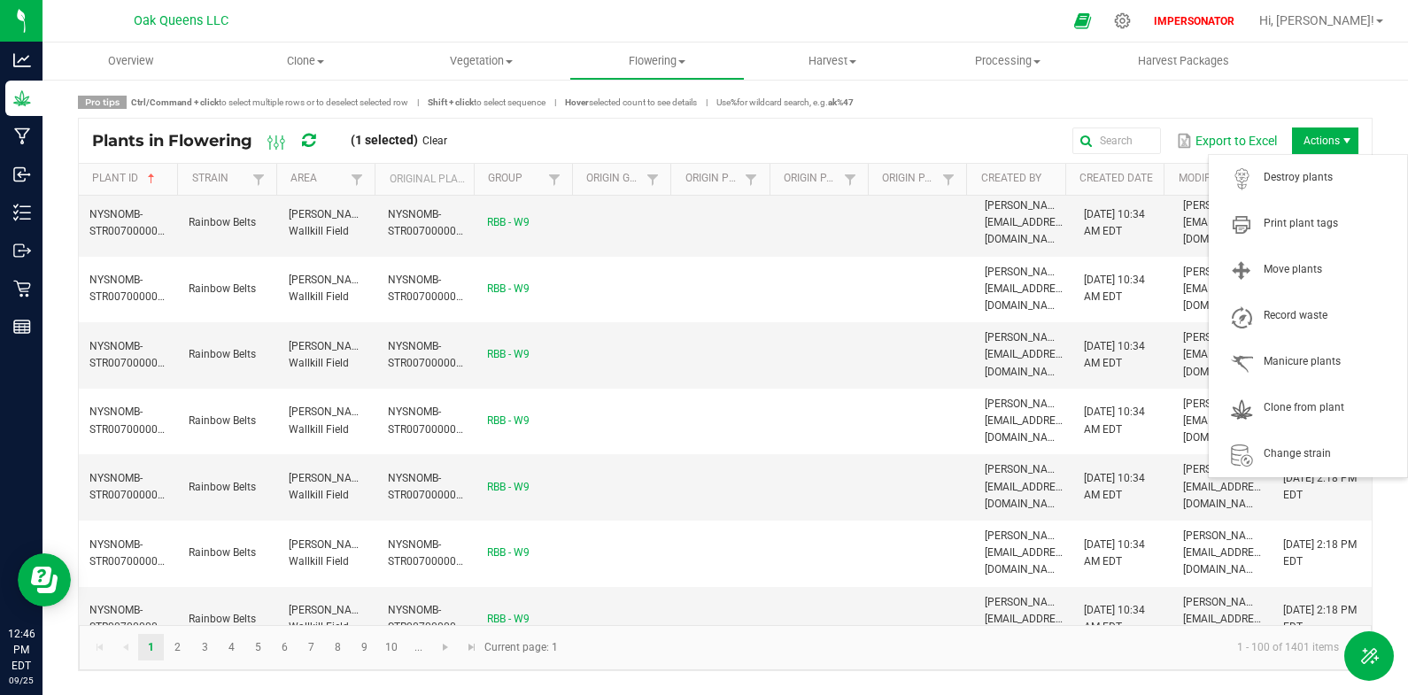
click at [1327, 147] on span "Actions" at bounding box center [1325, 141] width 66 height 27
click at [1322, 258] on span "Move plants" at bounding box center [1308, 269] width 177 height 35
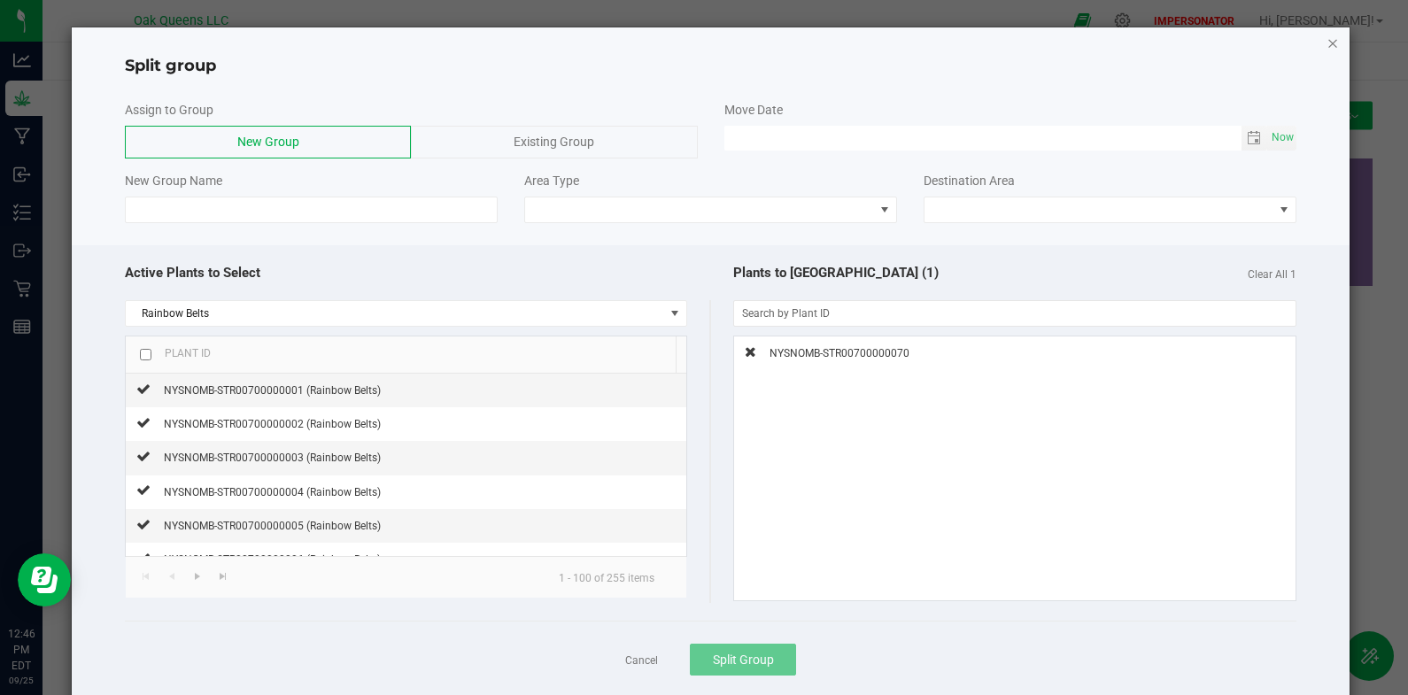
click at [1327, 44] on icon "button" at bounding box center [1333, 42] width 12 height 21
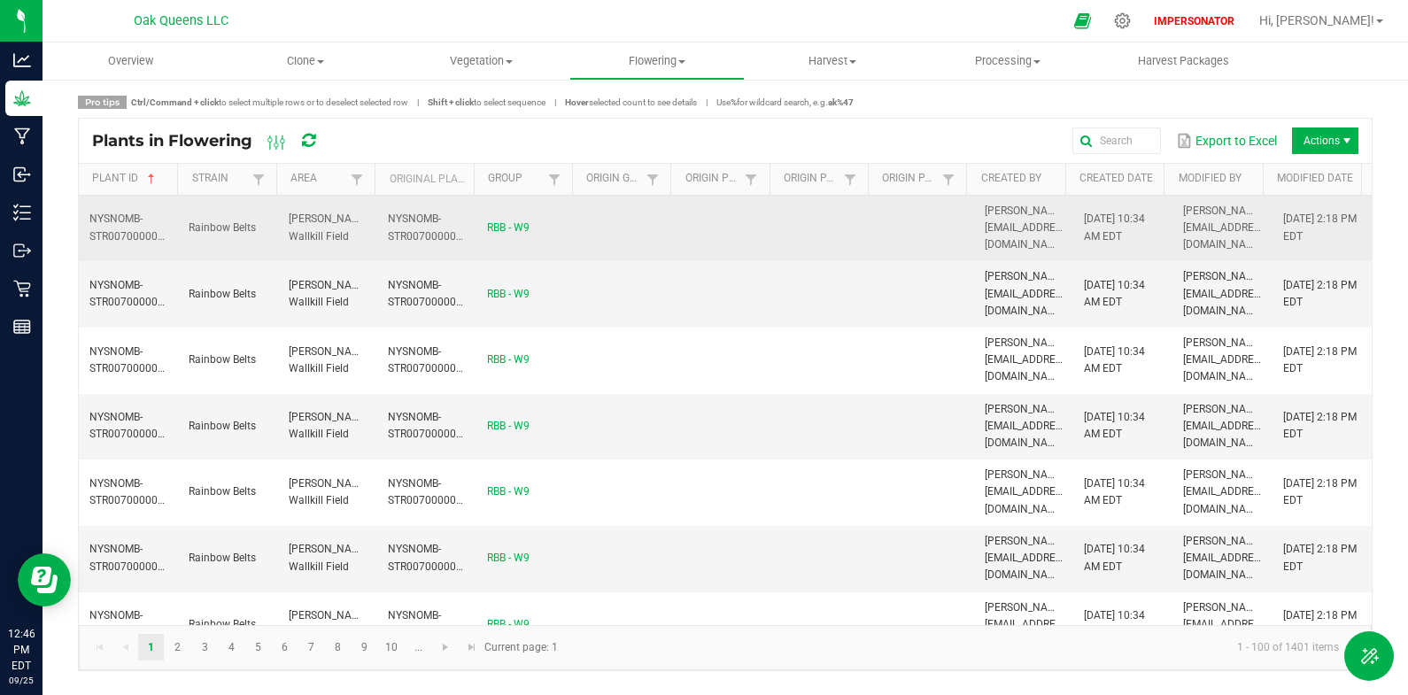
click at [273, 230] on td "Rainbow Belts" at bounding box center [227, 229] width 99 height 66
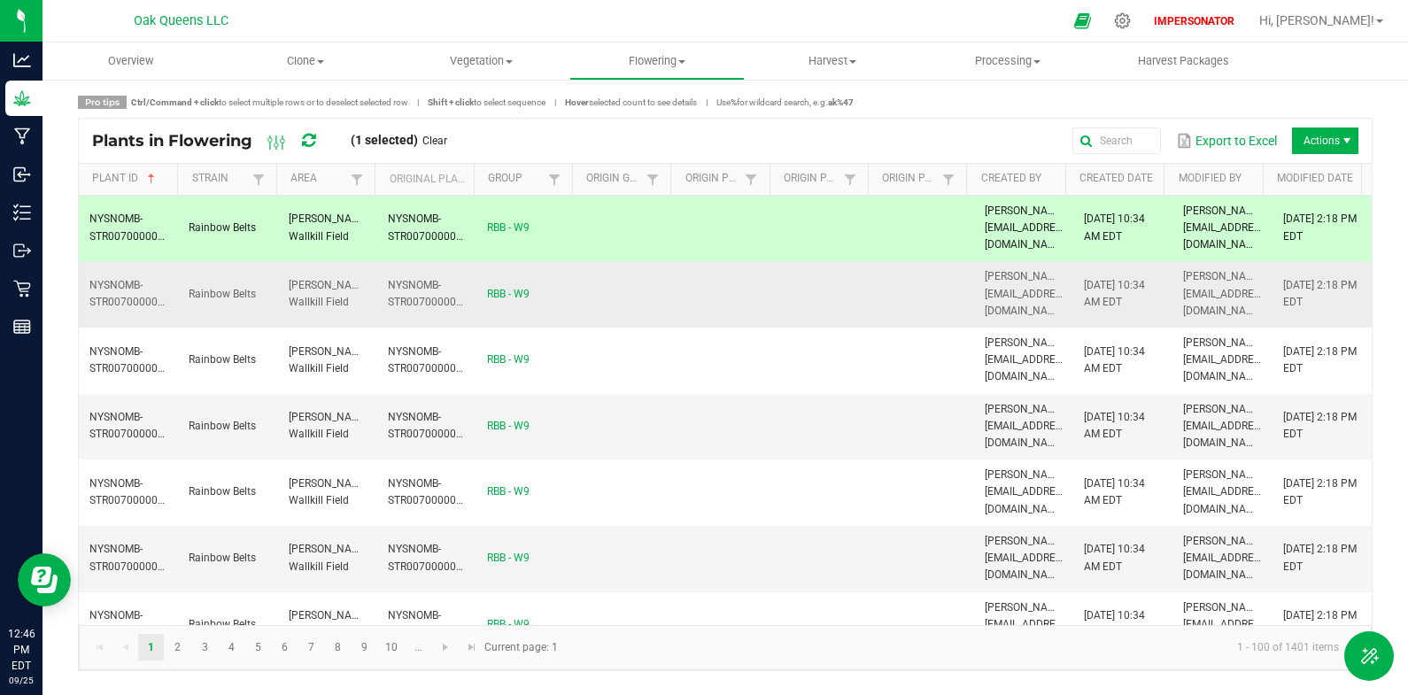
click at [283, 271] on td "[PERSON_NAME] Wallkill Field" at bounding box center [327, 294] width 99 height 66
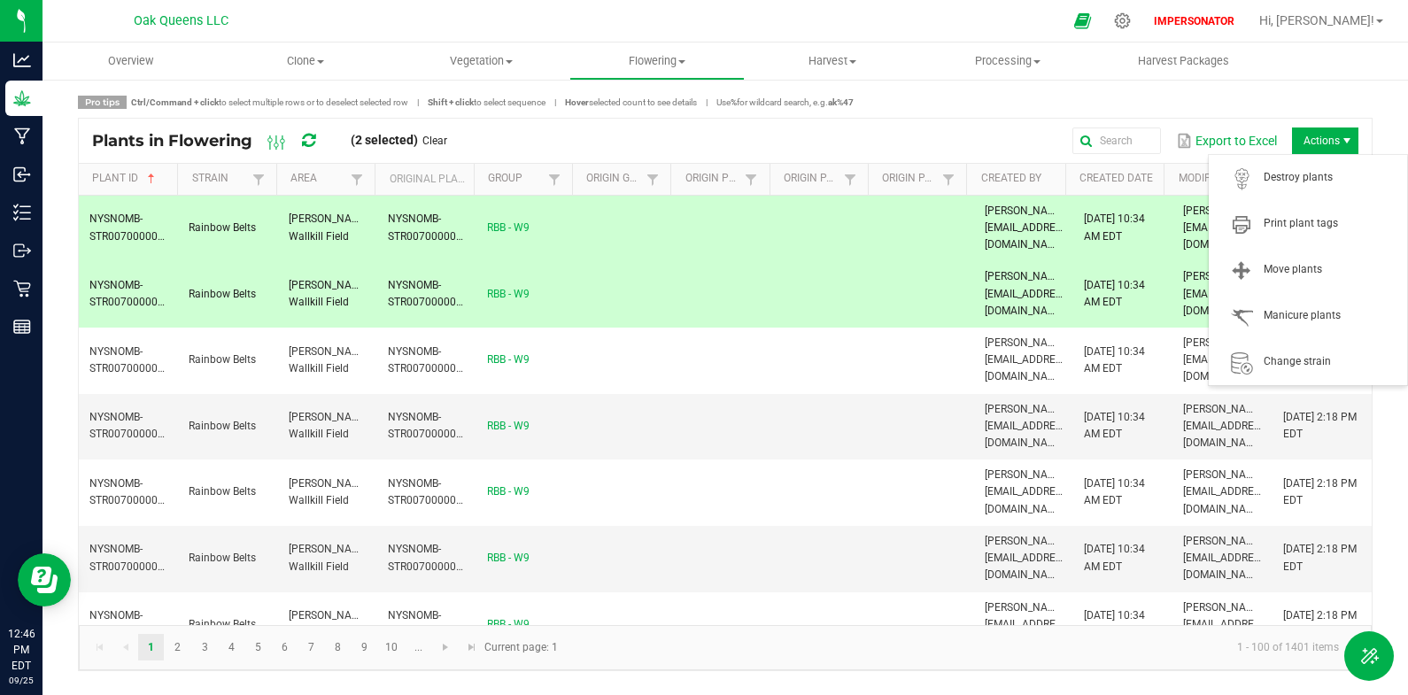
click at [1348, 134] on span "Actions" at bounding box center [1347, 141] width 14 height 14
click at [1297, 276] on span "Move plants" at bounding box center [1330, 269] width 133 height 15
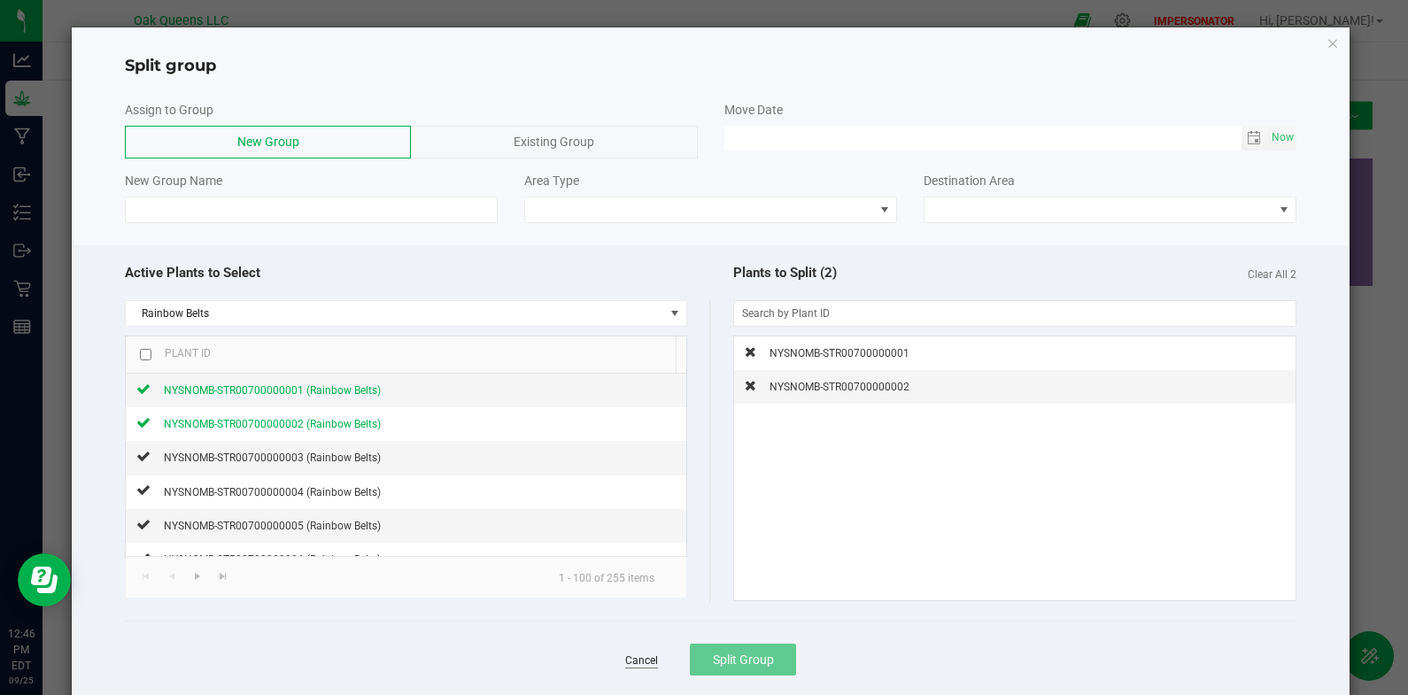
click at [631, 656] on link "Cancel" at bounding box center [641, 661] width 33 height 15
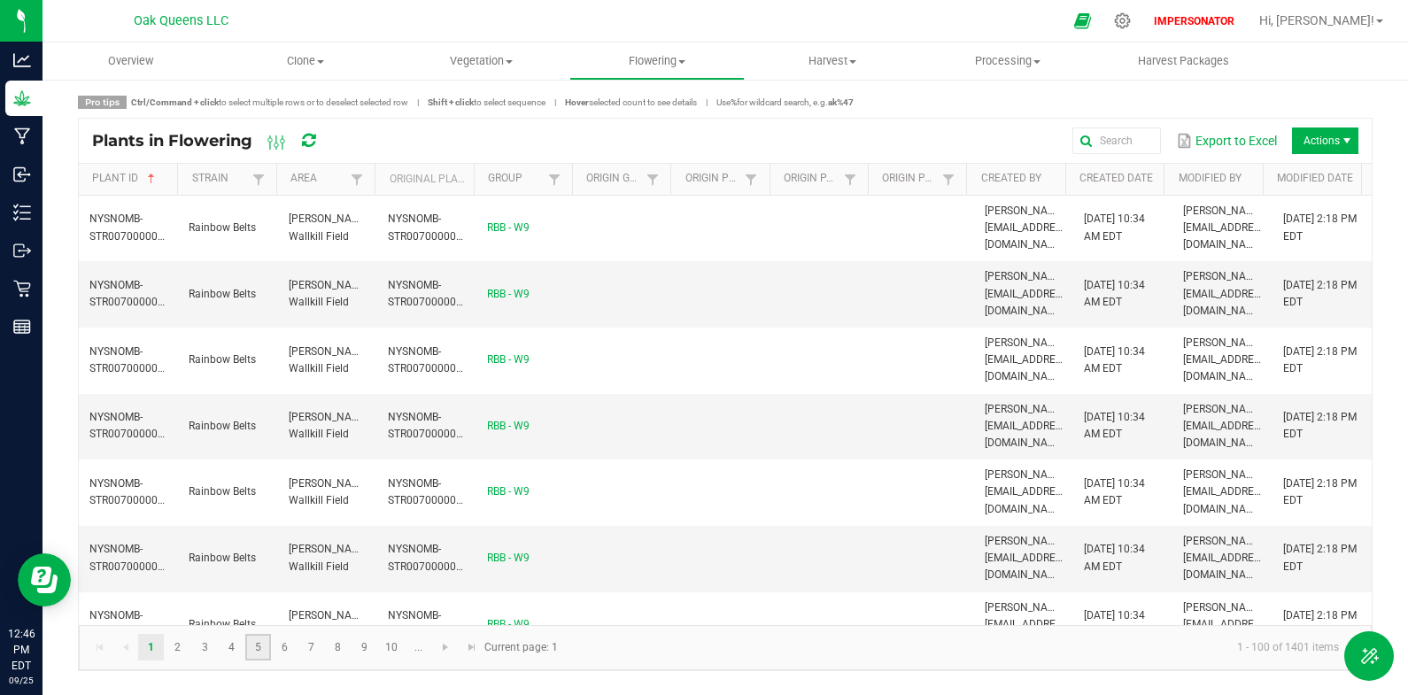
click at [264, 648] on link "5" at bounding box center [258, 647] width 26 height 27
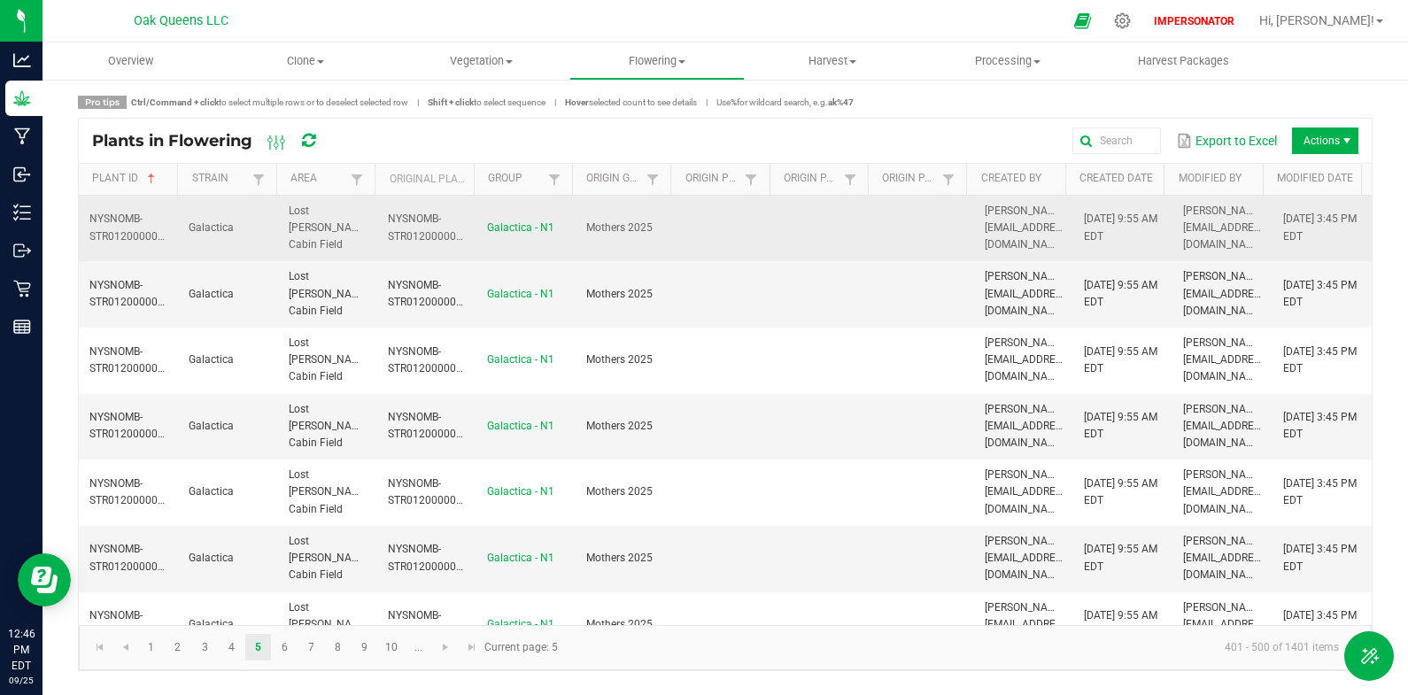
click at [242, 221] on td "Galactica" at bounding box center [227, 229] width 99 height 66
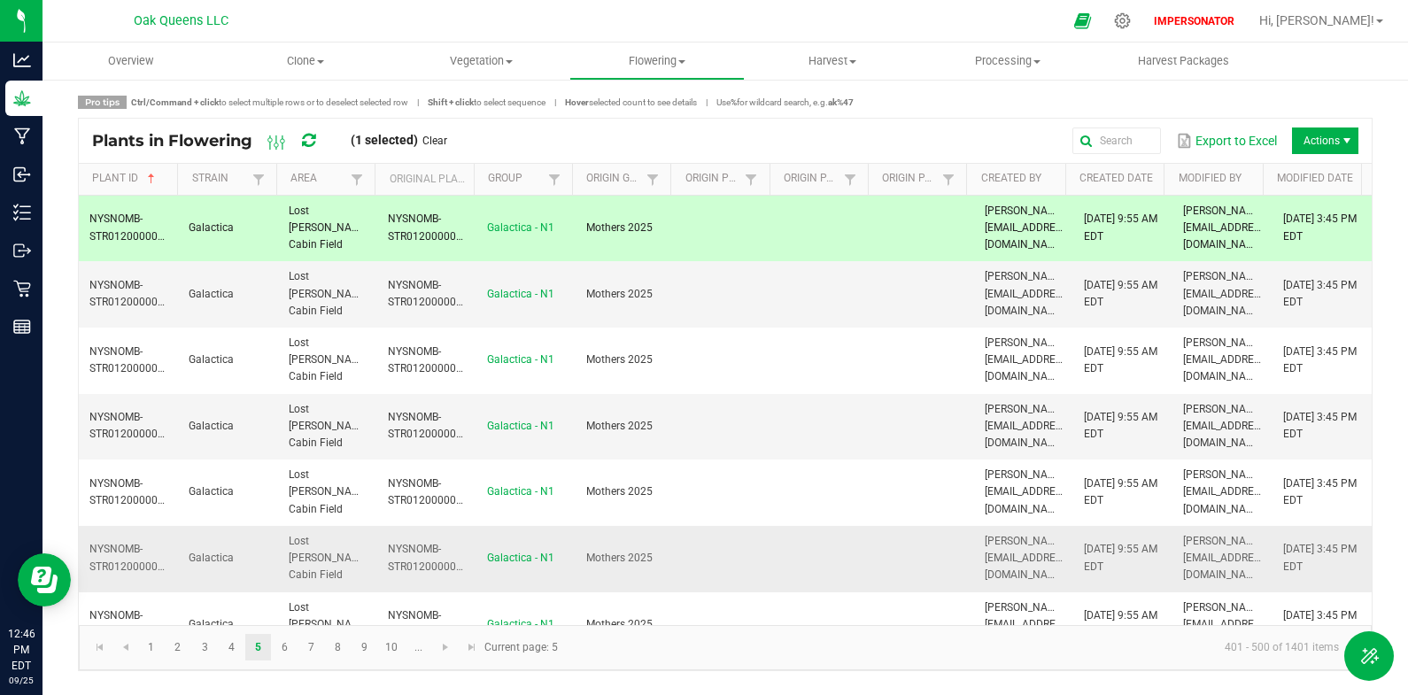
scroll to position [570, 0]
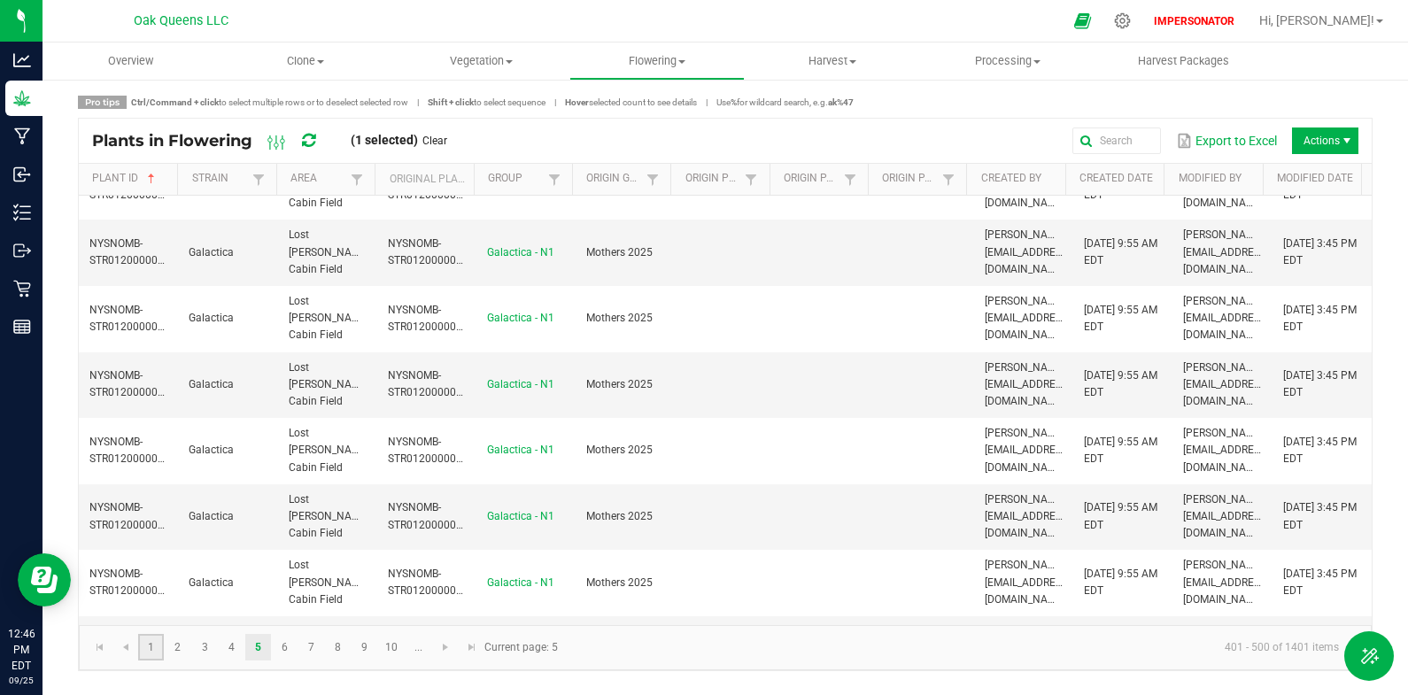
click at [153, 649] on link "1" at bounding box center [151, 647] width 26 height 27
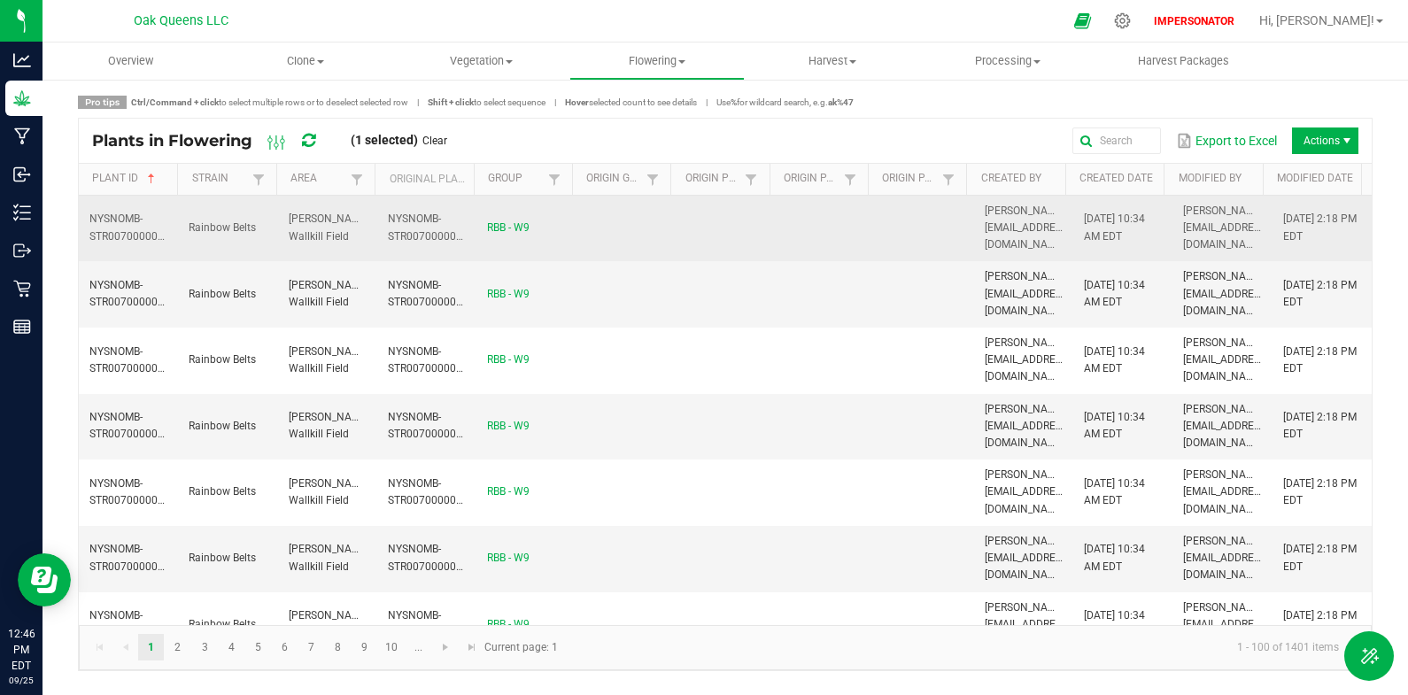
click at [281, 216] on td "[PERSON_NAME] Wallkill Field" at bounding box center [327, 229] width 99 height 66
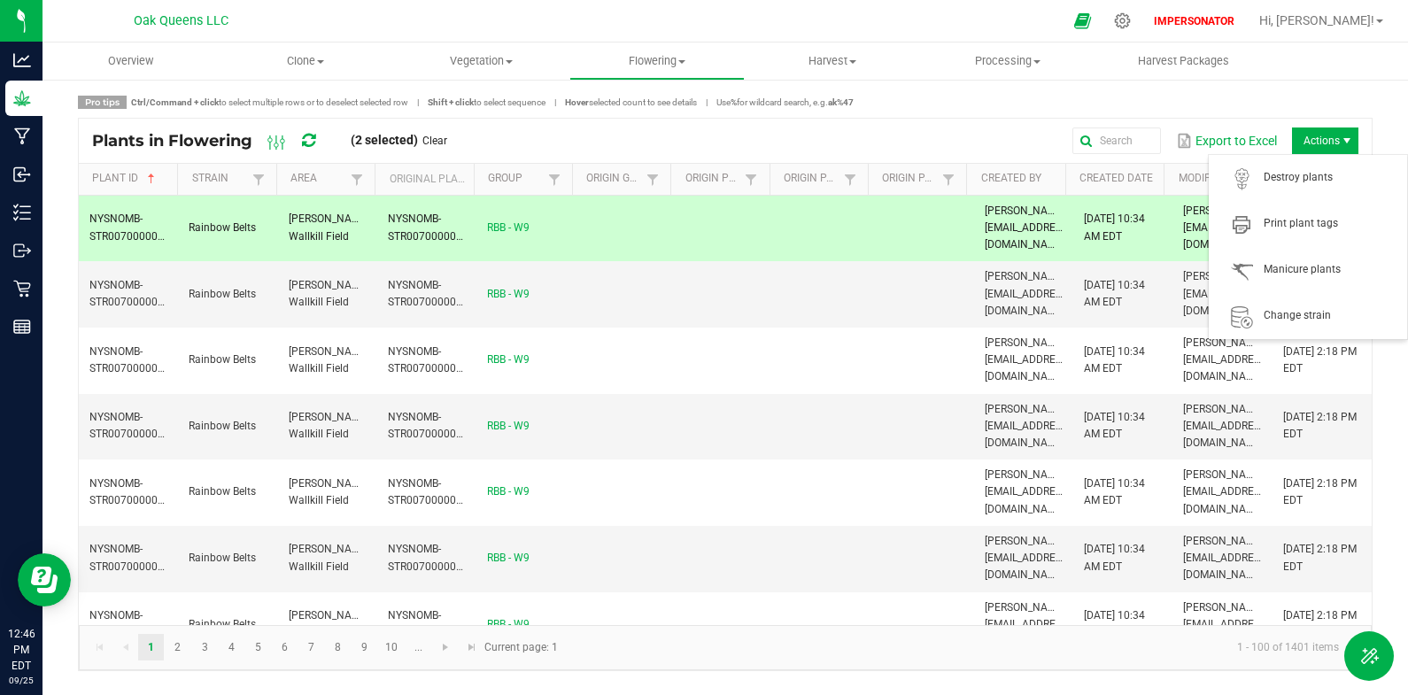
click at [1318, 150] on span "Actions" at bounding box center [1325, 141] width 66 height 27
